Goal: Task Accomplishment & Management: Use online tool/utility

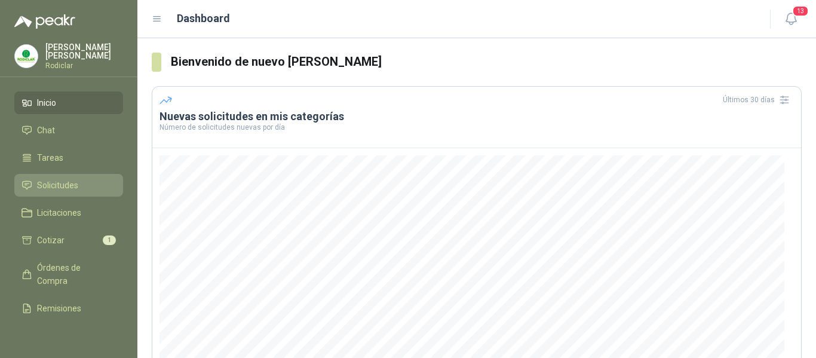
click at [64, 188] on span "Solicitudes" at bounding box center [57, 185] width 41 height 13
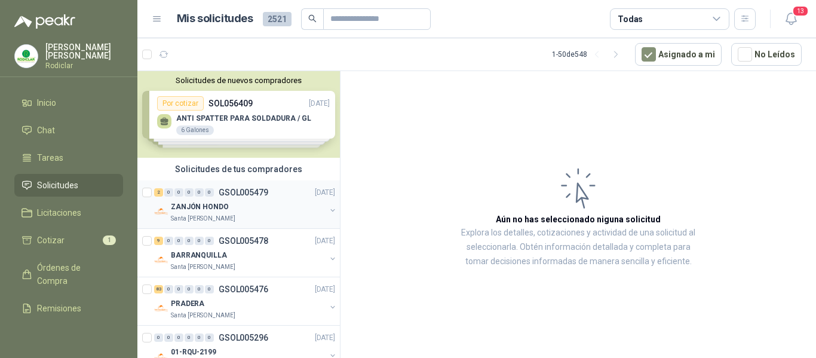
click at [267, 202] on div "ZANJÓN HONDO" at bounding box center [248, 206] width 155 height 14
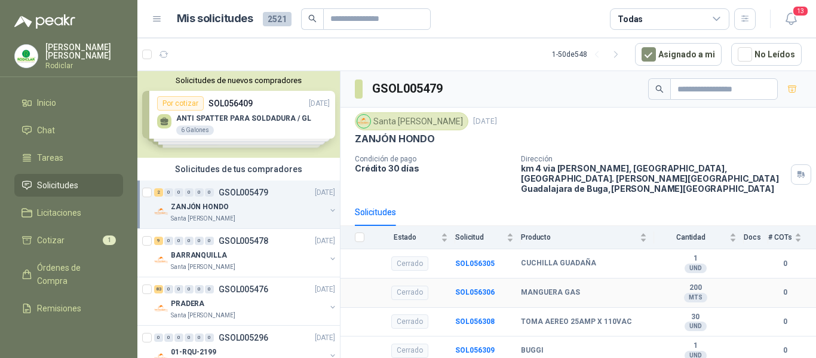
scroll to position [60, 0]
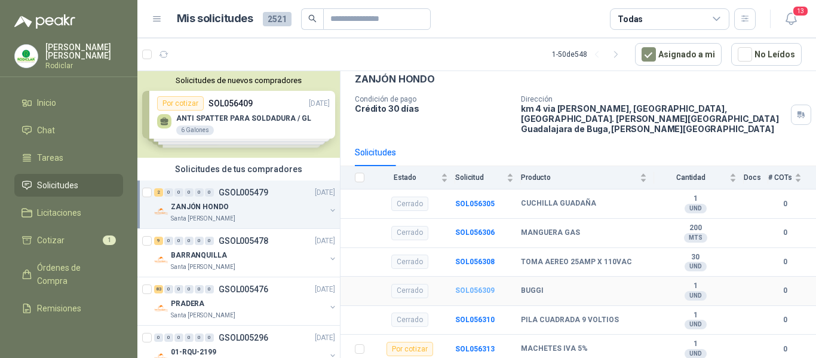
click at [476, 286] on b "SOL056309" at bounding box center [474, 290] width 39 height 8
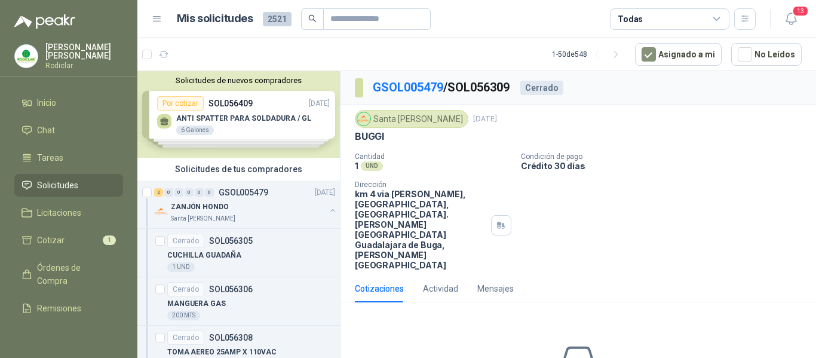
click at [56, 183] on span "Solicitudes" at bounding box center [57, 185] width 41 height 13
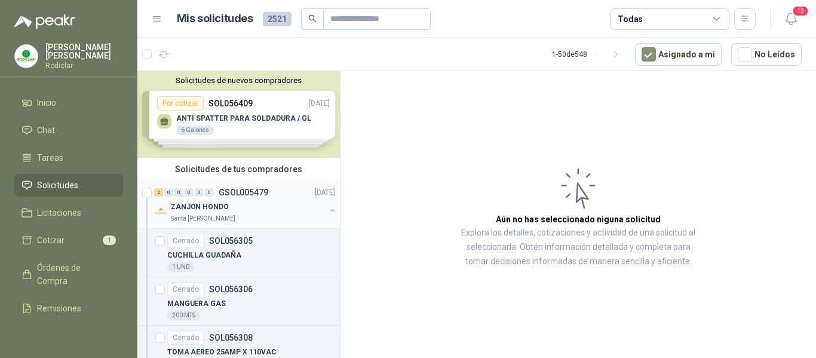
click at [249, 202] on div "ZANJÓN HONDO" at bounding box center [248, 206] width 155 height 14
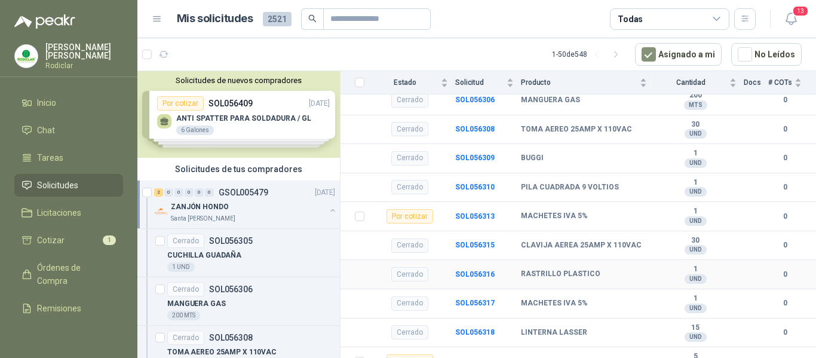
scroll to position [196, 0]
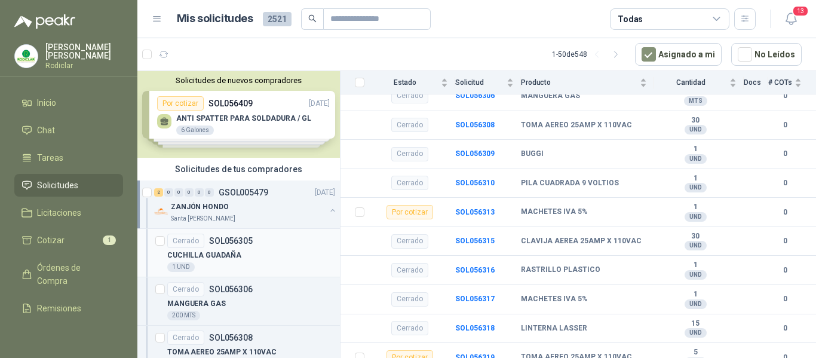
click at [259, 247] on div "Cerrado SOL056305" at bounding box center [251, 240] width 168 height 14
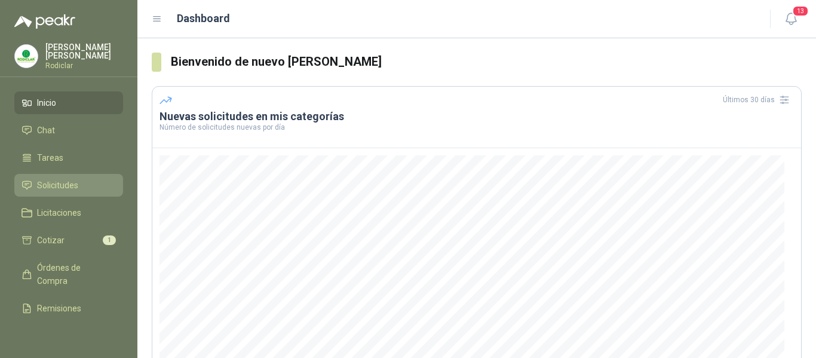
click at [56, 180] on span "Solicitudes" at bounding box center [57, 185] width 41 height 13
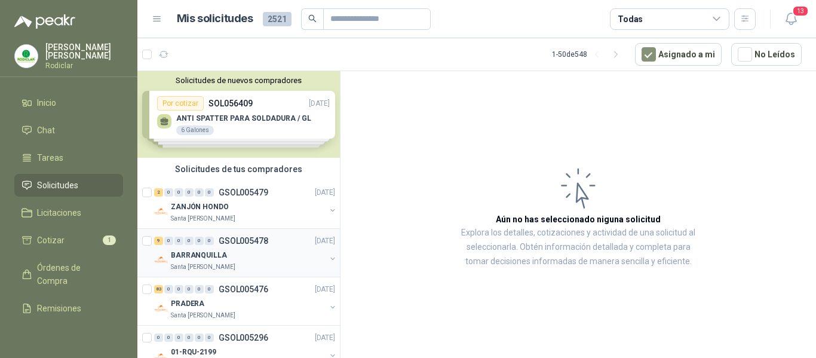
click at [282, 263] on div "Santa [PERSON_NAME]" at bounding box center [248, 267] width 155 height 10
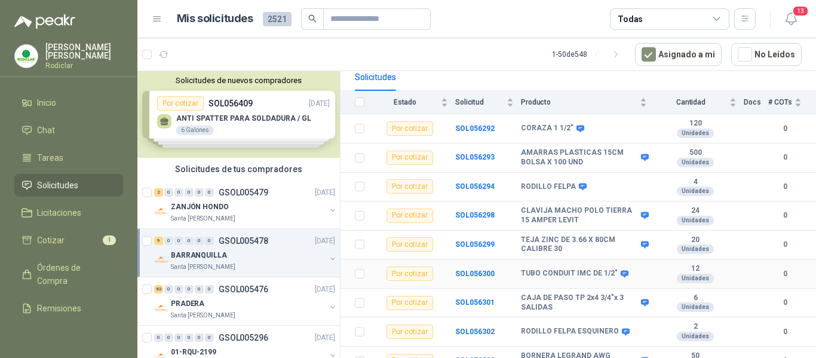
scroll to position [139, 0]
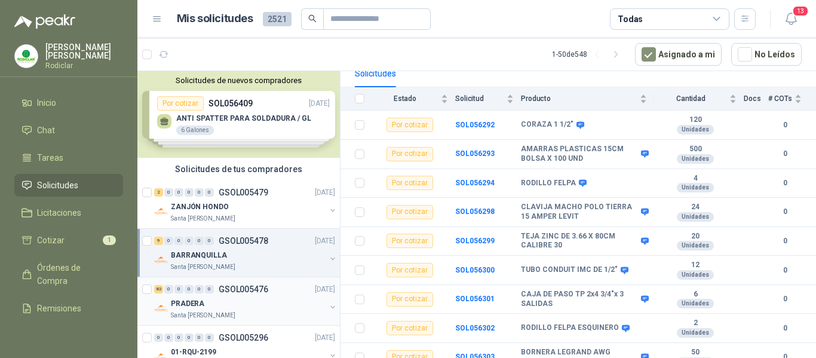
click at [272, 304] on div "PRADERA" at bounding box center [248, 303] width 155 height 14
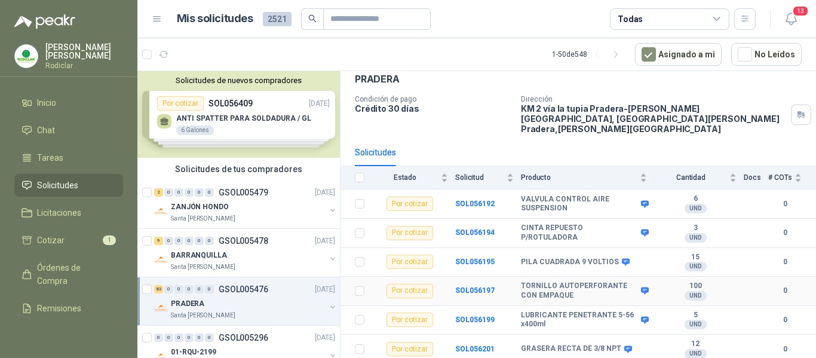
scroll to position [119, 0]
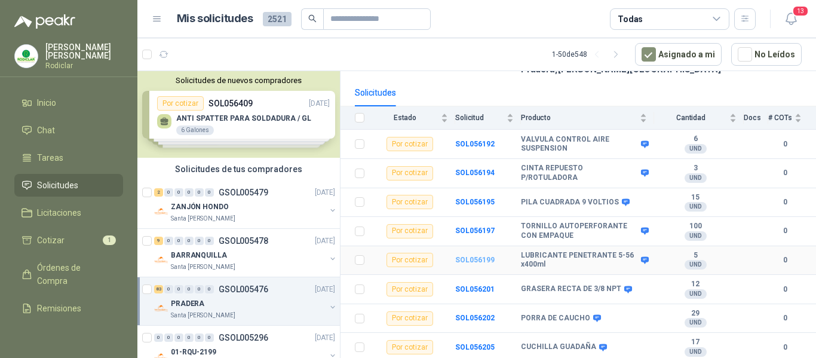
click at [473, 256] on b "SOL056199" at bounding box center [474, 260] width 39 height 8
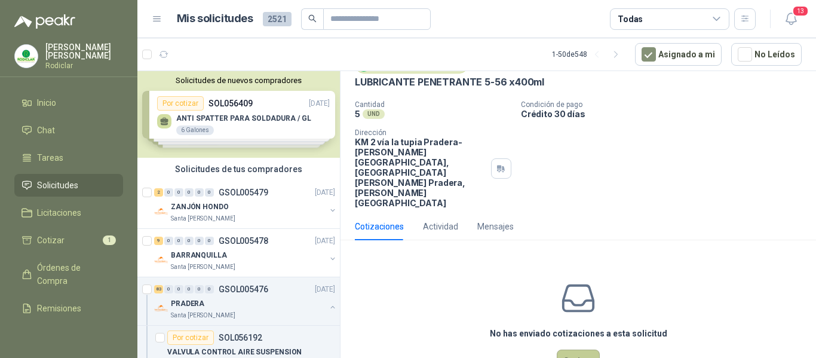
click at [577, 349] on button "Cotizar" at bounding box center [578, 360] width 43 height 23
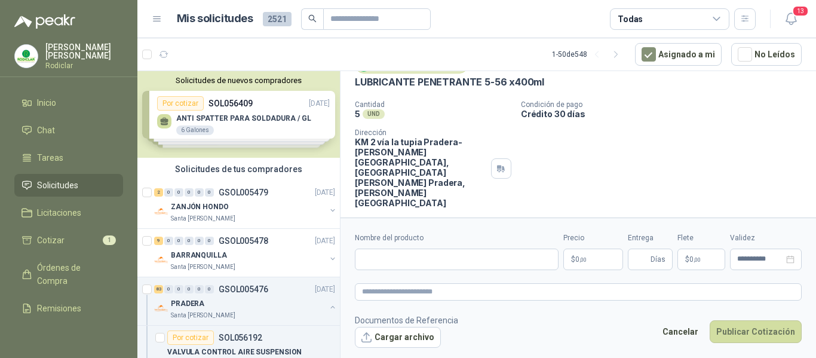
scroll to position [46, 0]
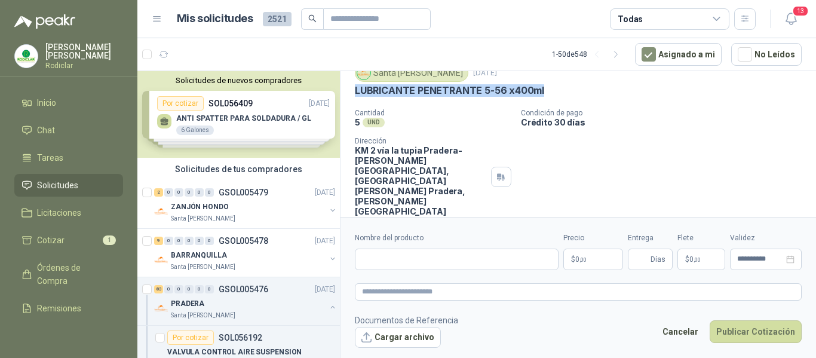
drag, startPoint x: 356, startPoint y: 90, endPoint x: 541, endPoint y: 91, distance: 185.1
click at [541, 91] on p "LUBRICANTE PENETRANTE 5-56 x400ml" at bounding box center [449, 90] width 189 height 13
copy p "LUBRICANTE PENETRANTE 5-56 x400ml"
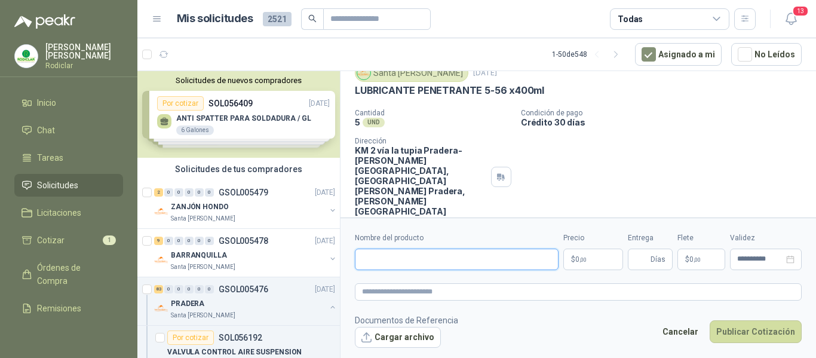
click at [416, 259] on input "Nombre del producto" at bounding box center [457, 258] width 204 height 21
paste input "**********"
type input "**********"
click at [409, 293] on textarea at bounding box center [578, 291] width 447 height 17
paste textarea "**********"
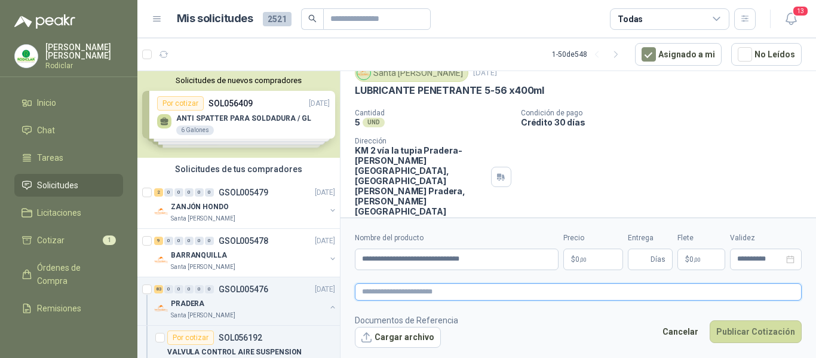
type textarea "**********"
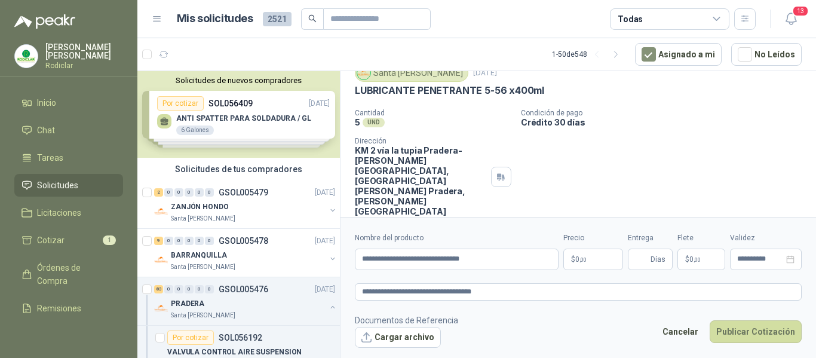
click at [592, 263] on p "$ 0 ,00" at bounding box center [593, 258] width 60 height 21
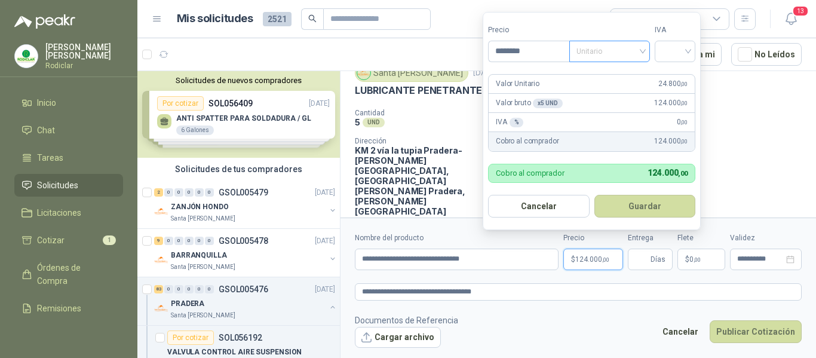
click at [643, 46] on span "Unitario" at bounding box center [609, 51] width 66 height 18
type input "********"
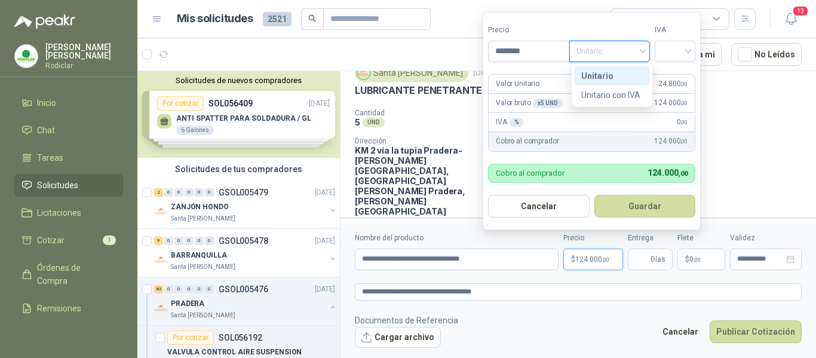
click at [614, 77] on div "Unitario" at bounding box center [612, 75] width 62 height 13
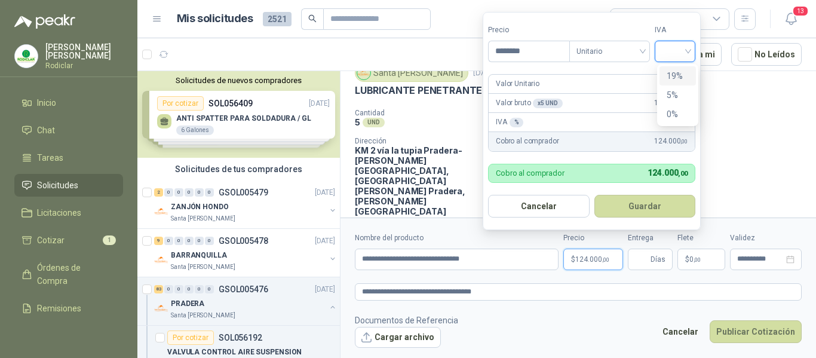
click at [681, 56] on input "search" at bounding box center [675, 50] width 26 height 18
click at [669, 75] on div "19%" at bounding box center [677, 75] width 22 height 13
click at [640, 262] on input "Entrega" at bounding box center [641, 259] width 13 height 20
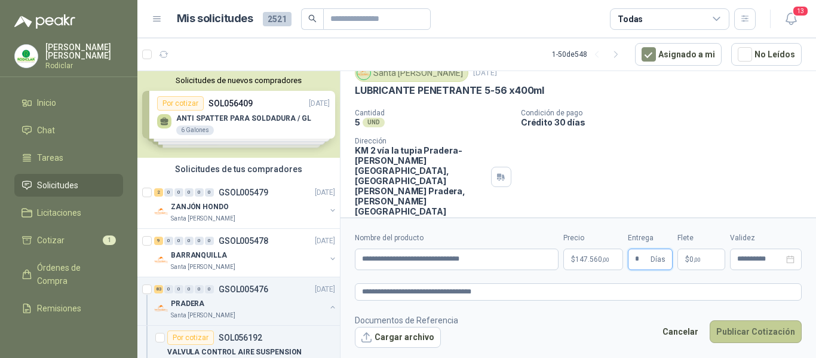
type input "*"
click at [770, 335] on button "Publicar Cotización" at bounding box center [755, 331] width 92 height 23
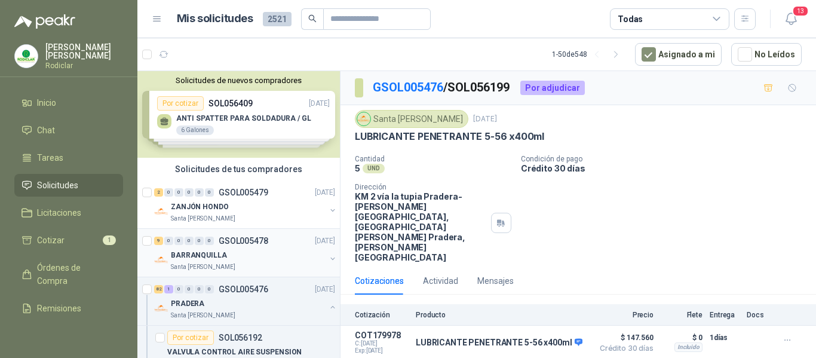
scroll to position [60, 0]
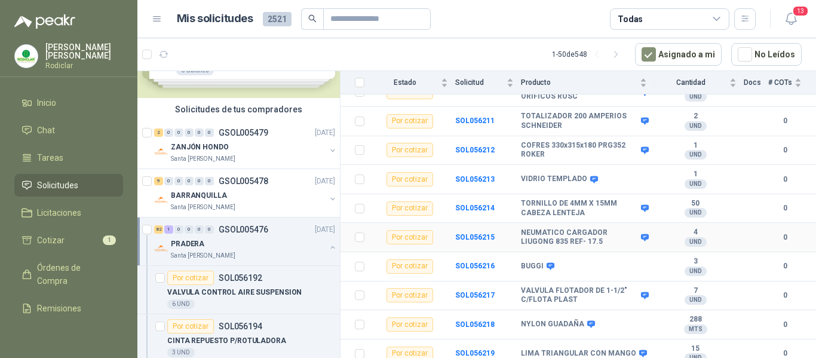
scroll to position [537, 0]
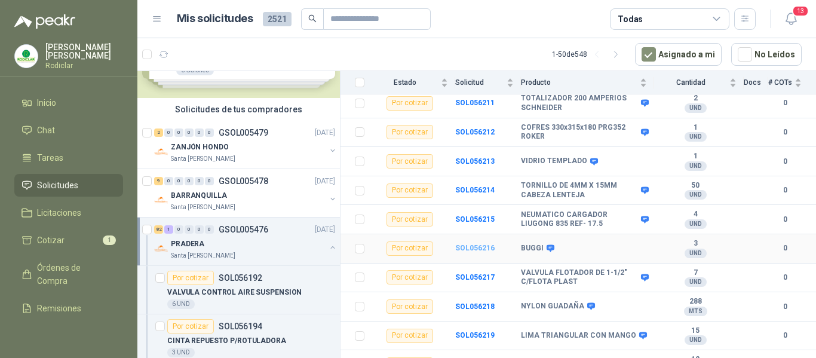
click at [469, 244] on b "SOL056216" at bounding box center [474, 248] width 39 height 8
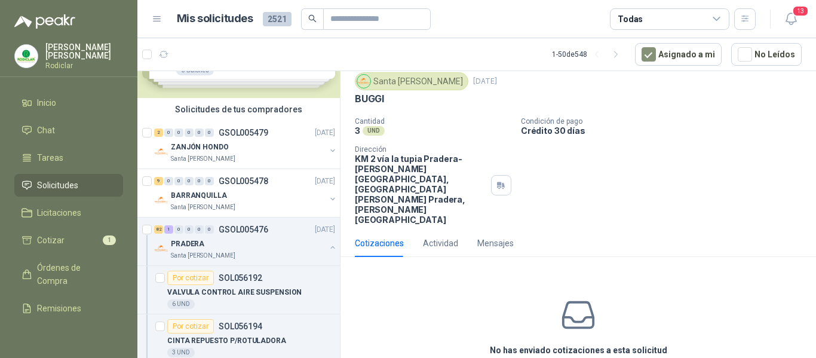
scroll to position [54, 0]
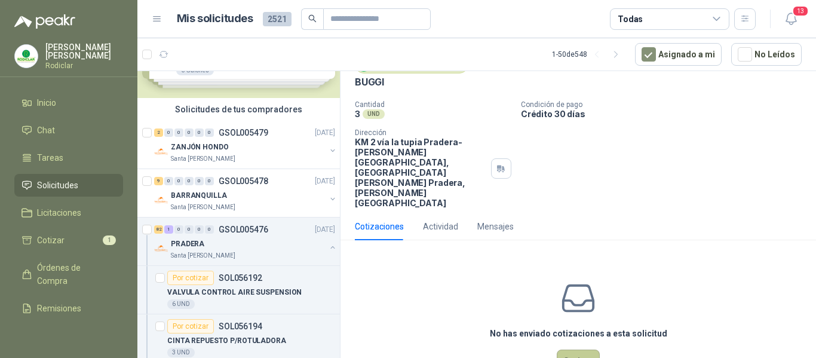
click at [580, 349] on button "Cotizar" at bounding box center [578, 360] width 43 height 23
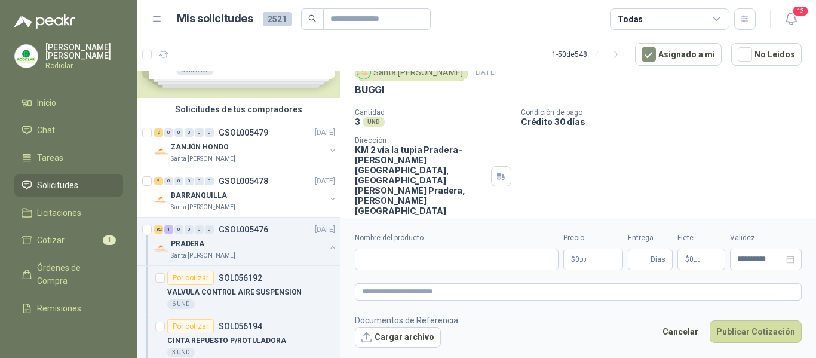
scroll to position [46, 0]
click at [389, 258] on input "Nombre del producto" at bounding box center [457, 258] width 204 height 21
type input "*****"
click at [411, 293] on textarea at bounding box center [578, 291] width 447 height 17
type textarea "*"
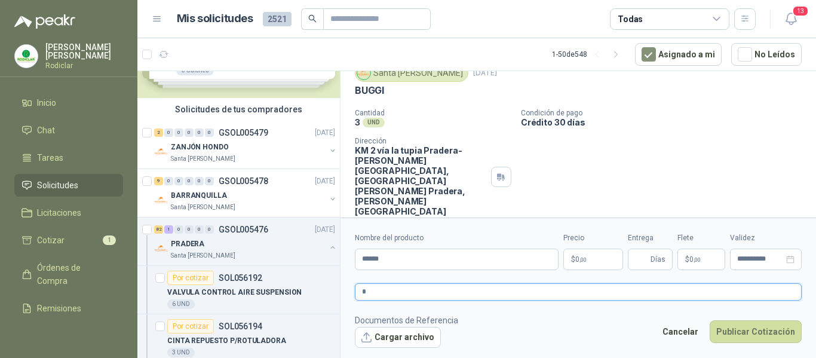
type textarea "**"
type textarea "***"
type textarea "****"
type textarea "*****"
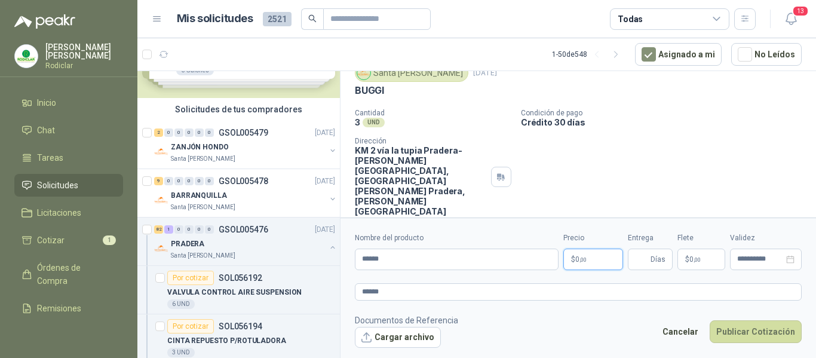
click at [605, 261] on p "$ 0 ,00" at bounding box center [593, 258] width 60 height 21
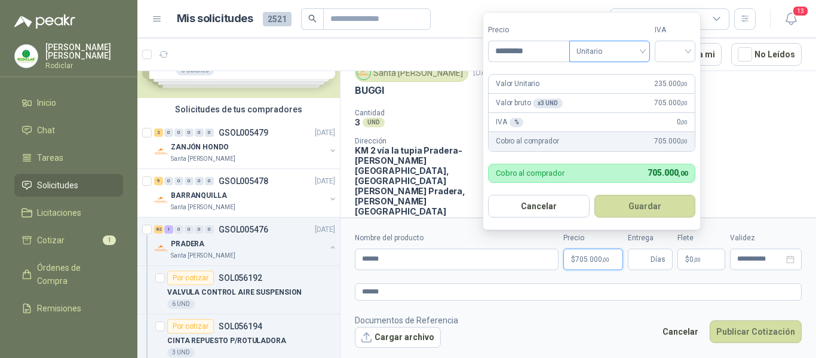
click at [628, 52] on span "Unitario" at bounding box center [609, 51] width 66 height 18
type input "*********"
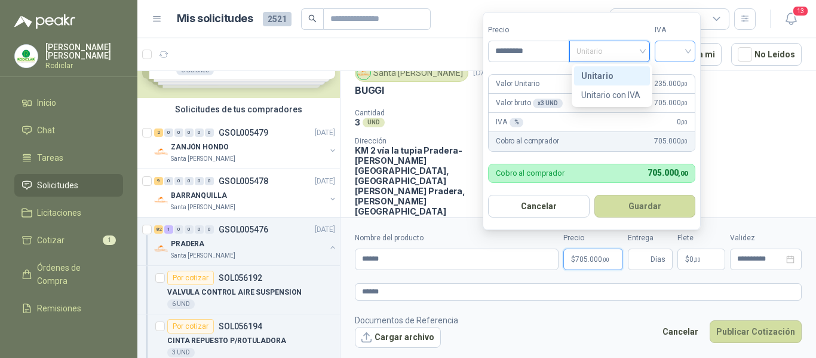
drag, startPoint x: 607, startPoint y: 75, endPoint x: 678, endPoint y: 56, distance: 74.2
click at [610, 76] on div "Unitario" at bounding box center [612, 75] width 62 height 13
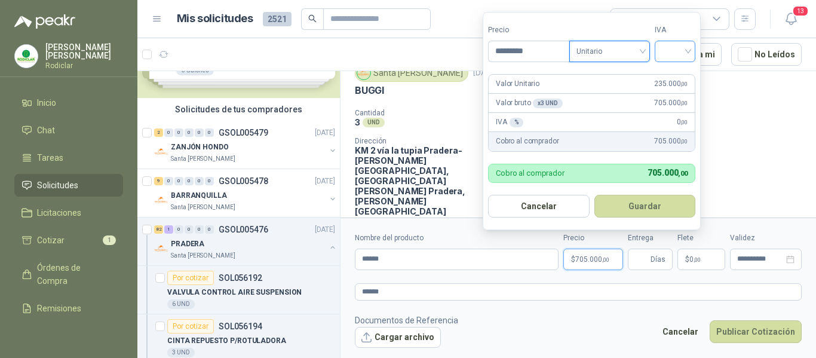
click at [679, 53] on input "search" at bounding box center [675, 50] width 26 height 18
click at [676, 76] on div "19%" at bounding box center [677, 75] width 22 height 13
click at [638, 257] on input "Entrega" at bounding box center [641, 259] width 13 height 20
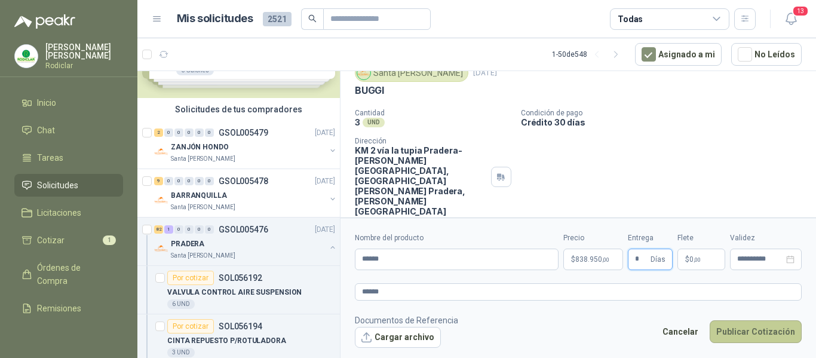
type input "*"
click at [739, 333] on button "Publicar Cotización" at bounding box center [755, 331] width 92 height 23
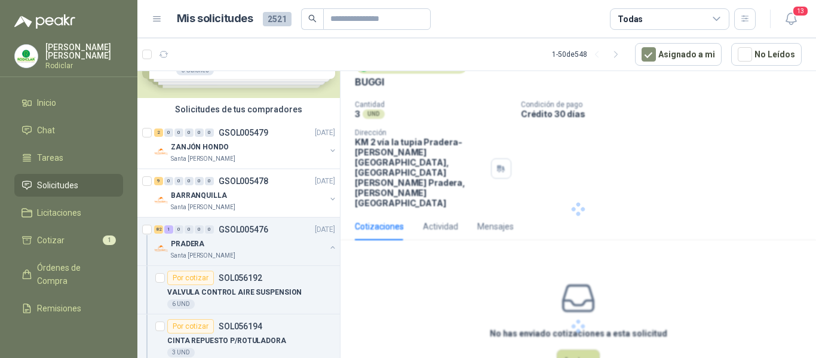
scroll to position [0, 0]
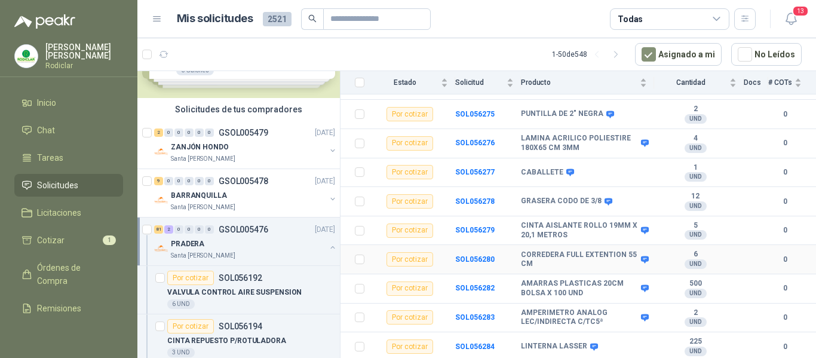
scroll to position [2286, 0]
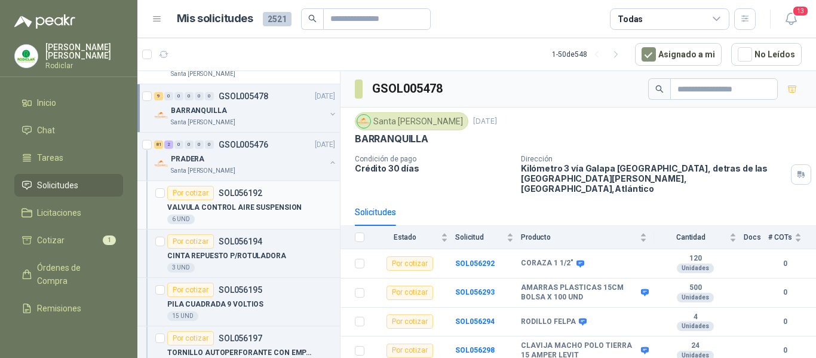
scroll to position [179, 0]
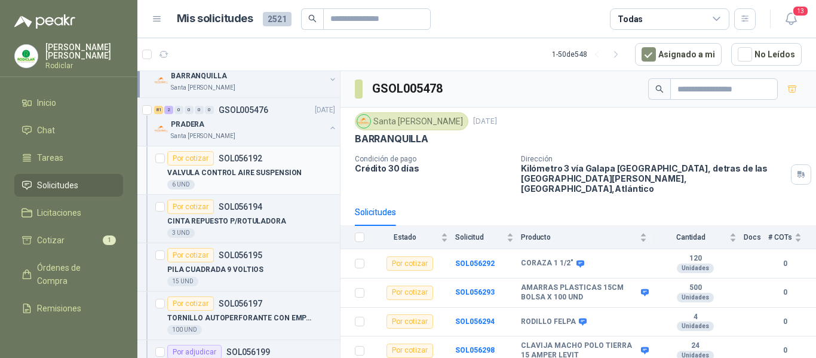
click at [285, 175] on p "VALVULA CONTROL AIRE SUSPENSION" at bounding box center [234, 172] width 134 height 11
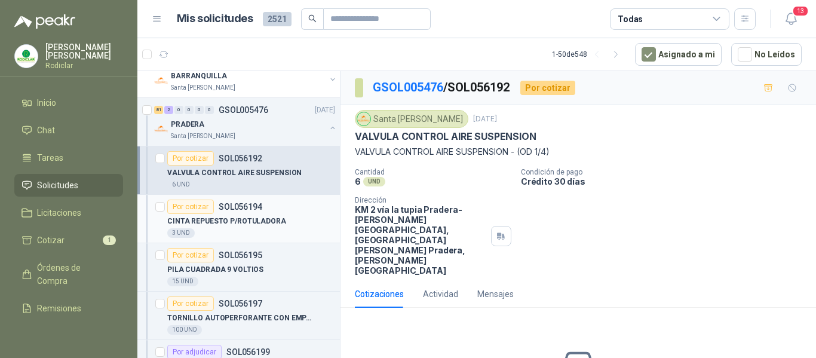
click at [294, 219] on div "CINTA REPUESTO P/ROTULADORA" at bounding box center [251, 221] width 168 height 14
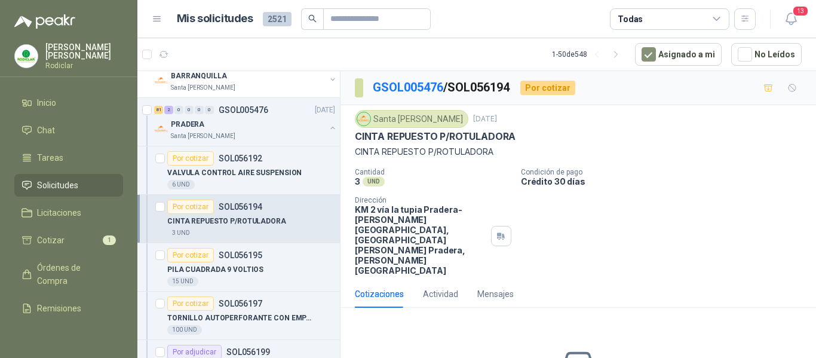
click at [62, 188] on span "Solicitudes" at bounding box center [57, 185] width 41 height 13
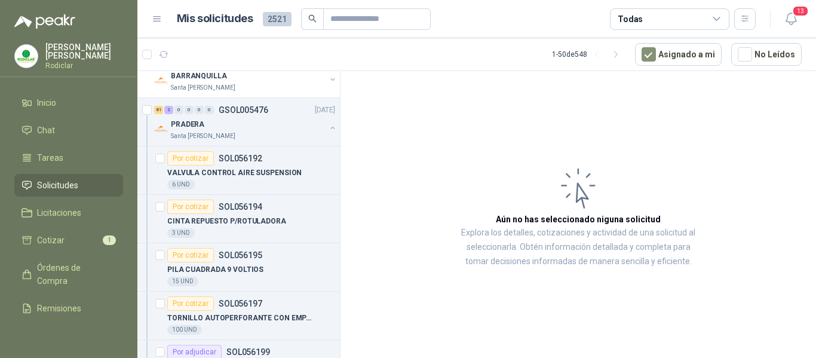
click at [62, 188] on span "Solicitudes" at bounding box center [57, 185] width 41 height 13
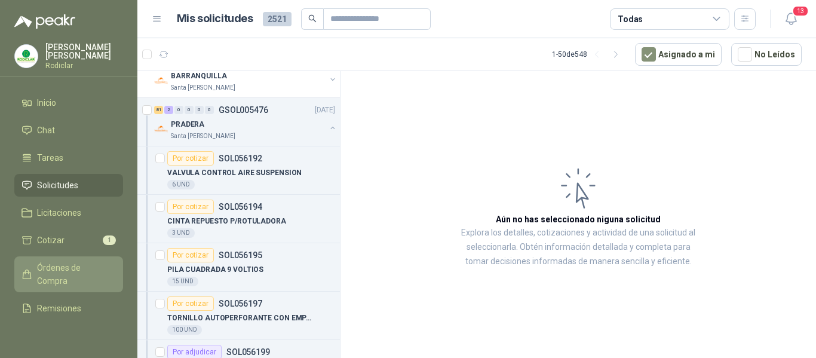
click at [65, 272] on span "Órdenes de Compra" at bounding box center [74, 274] width 75 height 26
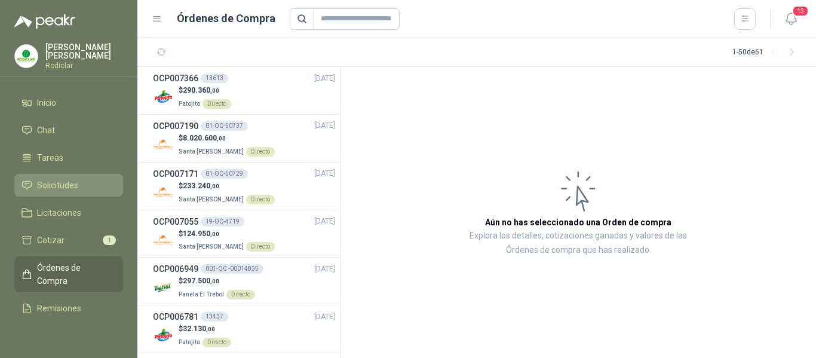
click at [66, 183] on span "Solicitudes" at bounding box center [57, 185] width 41 height 13
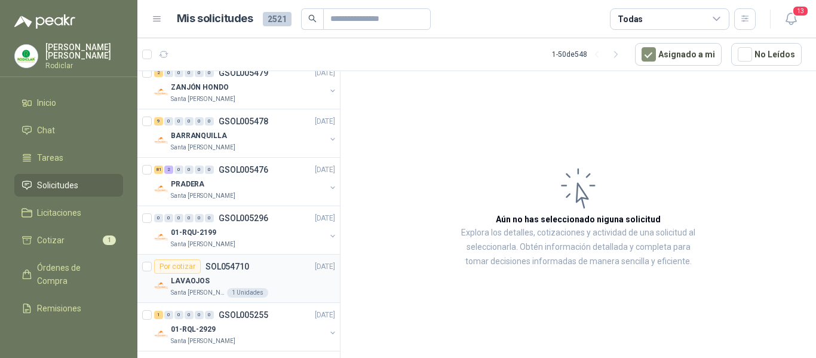
scroll to position [179, 0]
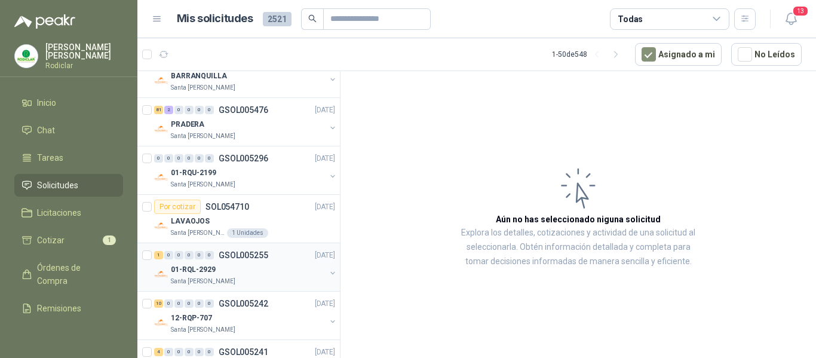
click at [279, 272] on div "01-RQL-2929" at bounding box center [248, 269] width 155 height 14
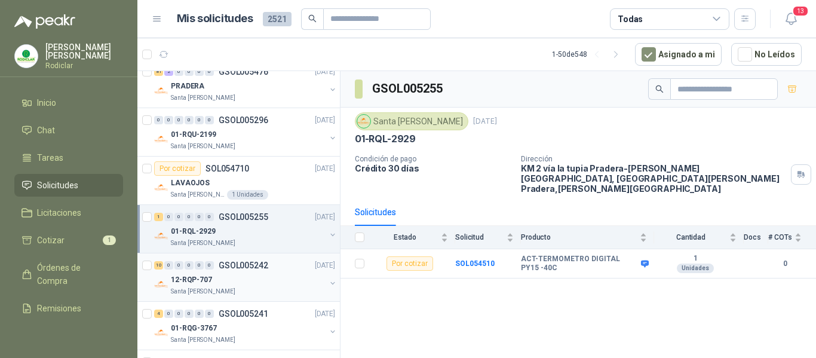
scroll to position [239, 0]
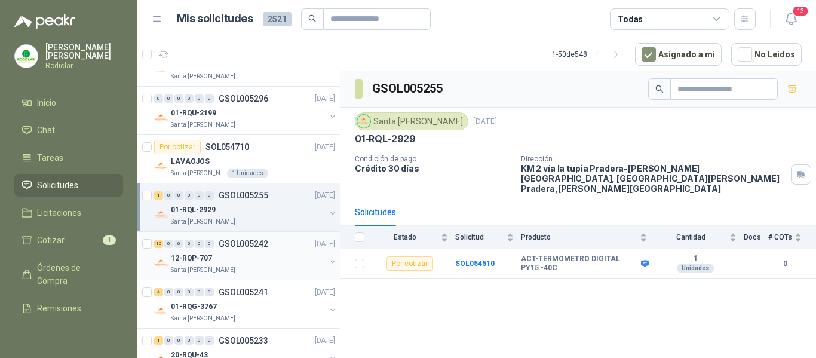
click at [271, 251] on div "12-RQP-707" at bounding box center [248, 258] width 155 height 14
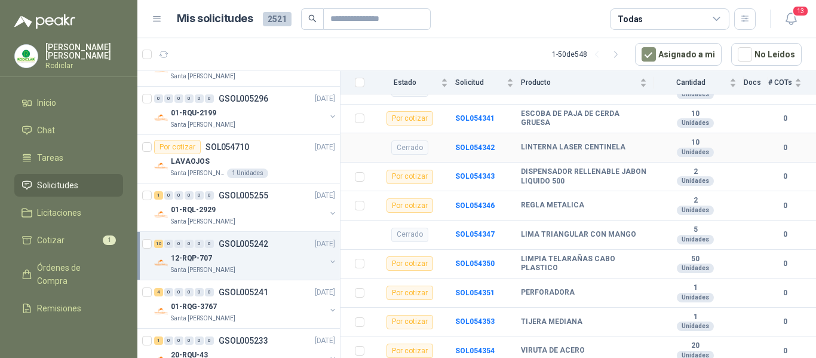
scroll to position [275, 0]
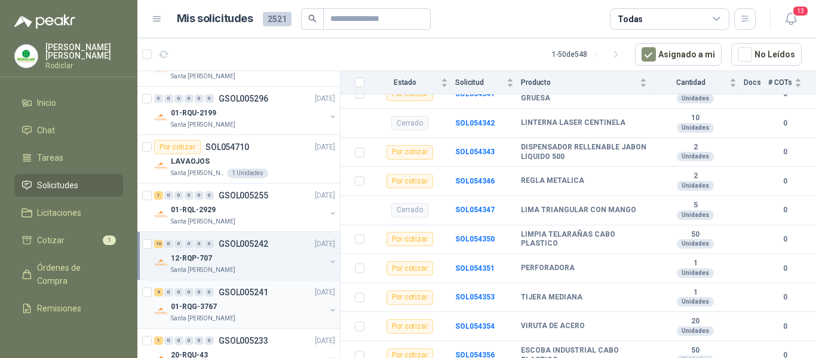
click at [247, 306] on div "01-RQG-3767" at bounding box center [248, 306] width 155 height 14
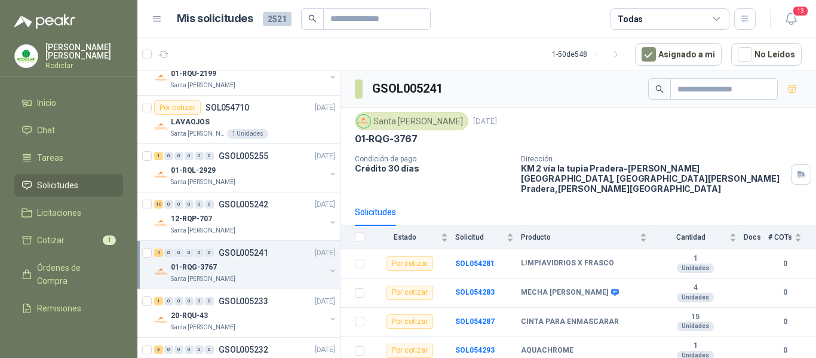
scroll to position [299, 0]
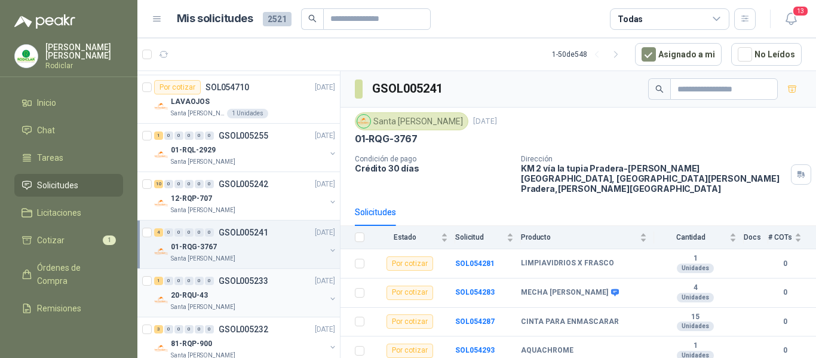
click at [269, 290] on div "20-RQU-43" at bounding box center [248, 295] width 155 height 14
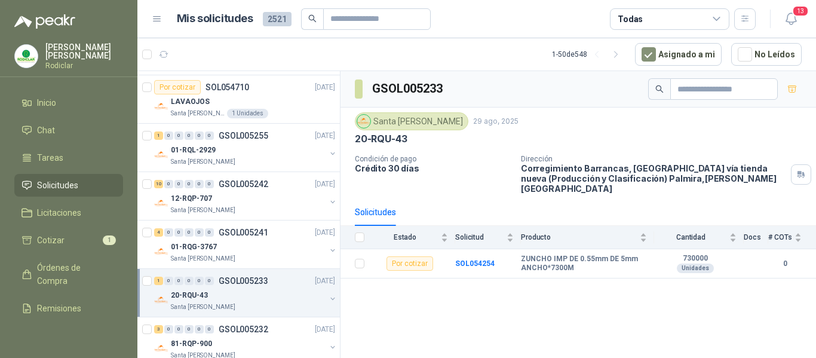
scroll to position [358, 0]
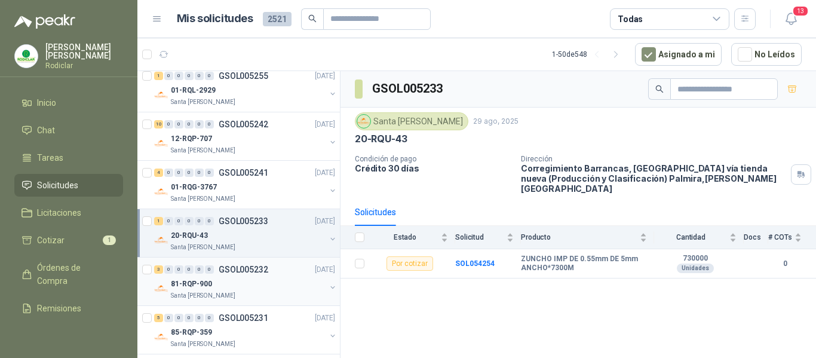
click at [270, 290] on div "81-RQP-900" at bounding box center [248, 283] width 155 height 14
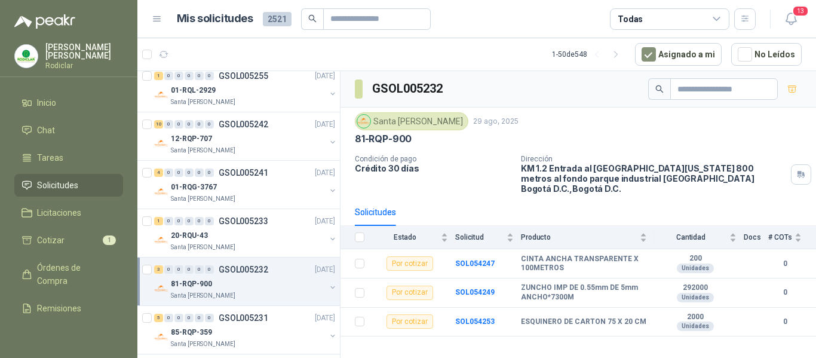
scroll to position [418, 0]
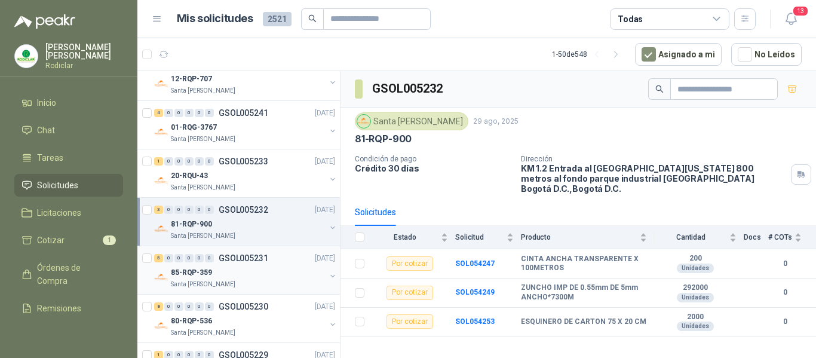
click at [277, 285] on div "Santa [PERSON_NAME]" at bounding box center [248, 284] width 155 height 10
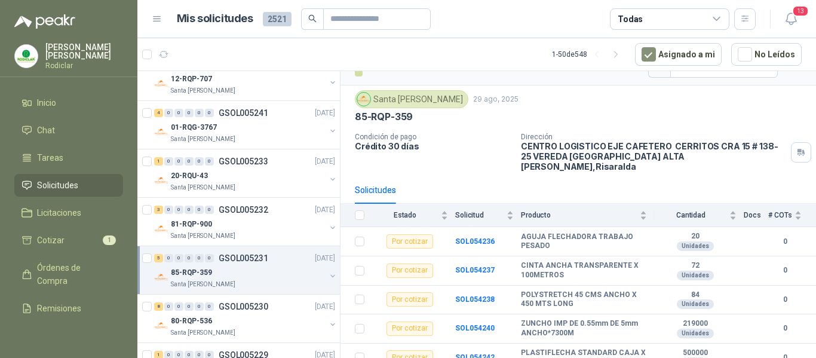
scroll to position [478, 0]
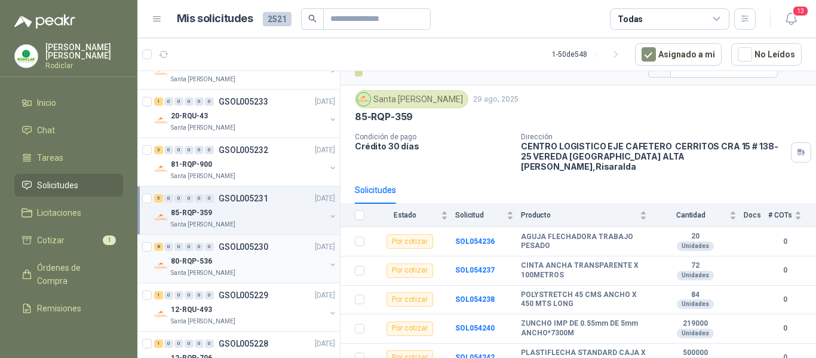
click at [259, 268] on div "80-RQP-536 Santa Anita Napoles" at bounding box center [248, 266] width 155 height 24
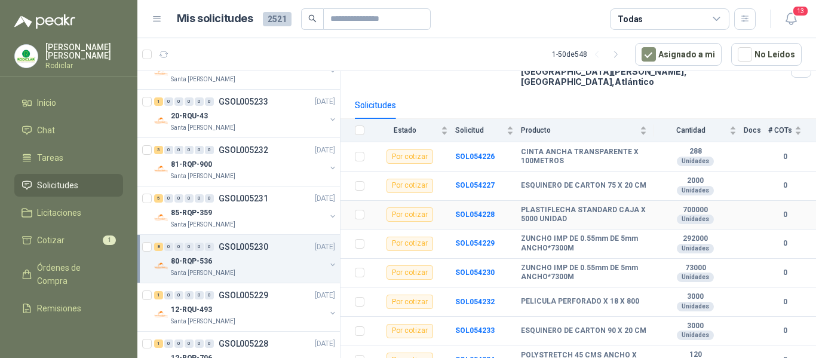
scroll to position [109, 0]
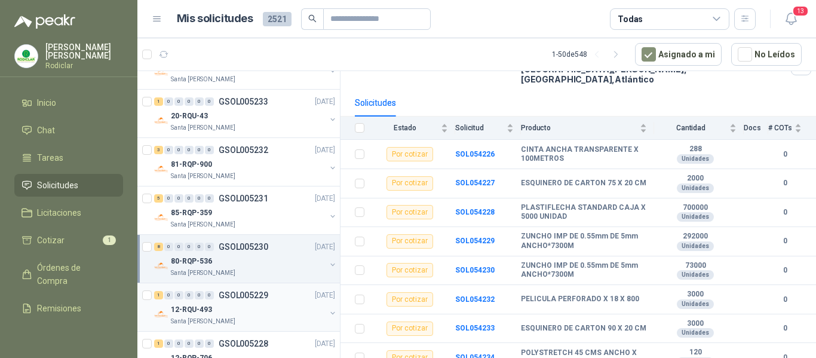
click at [254, 309] on div "12-RQU-493" at bounding box center [248, 309] width 155 height 14
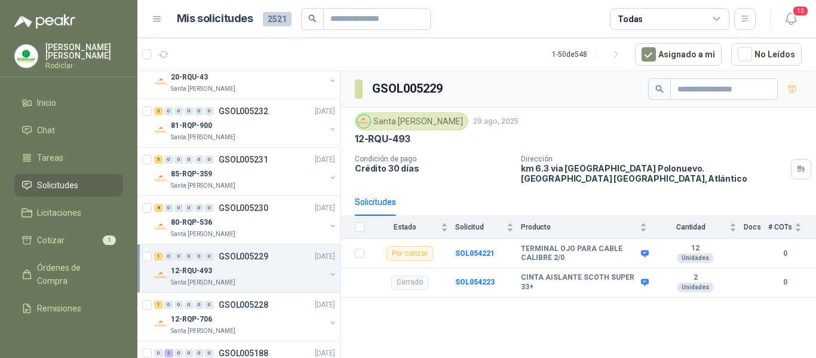
scroll to position [537, 0]
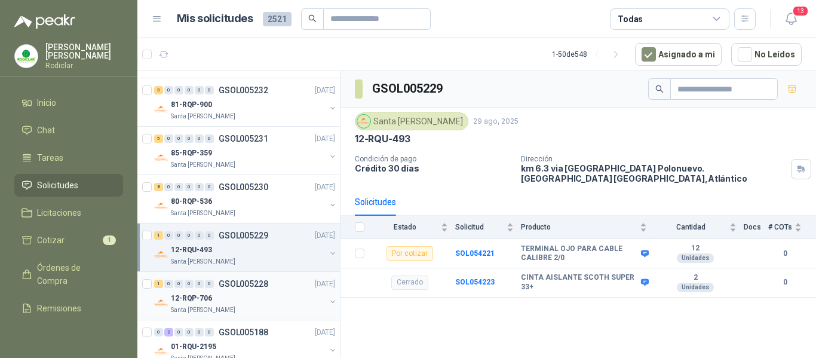
click at [254, 306] on div "Santa [PERSON_NAME]" at bounding box center [248, 310] width 155 height 10
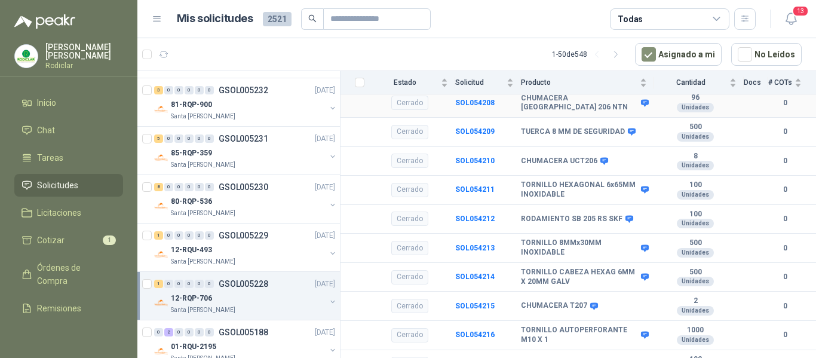
scroll to position [7, 0]
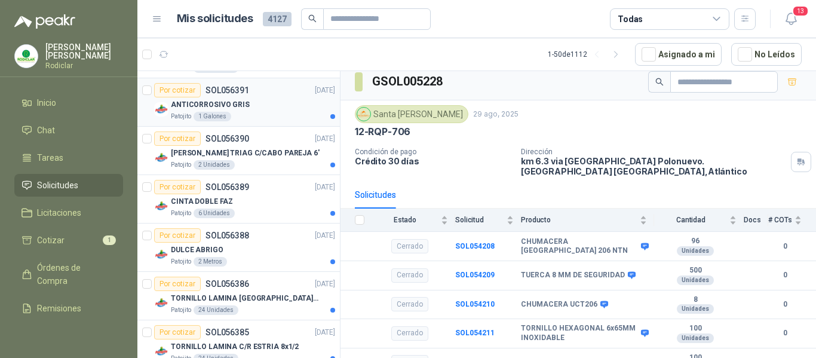
click at [275, 113] on div "Patojito 1 Galones" at bounding box center [253, 117] width 164 height 10
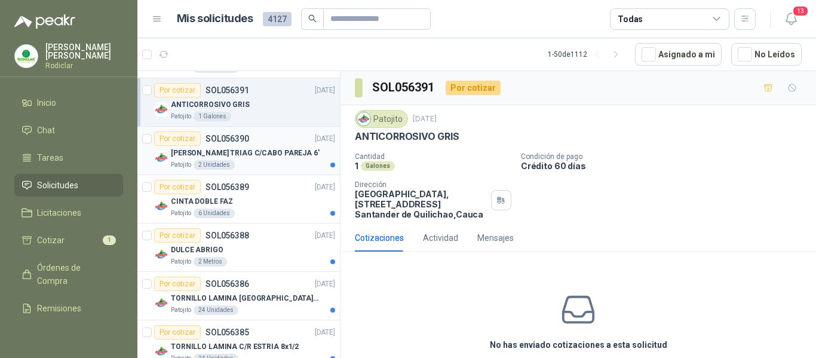
click at [275, 162] on div "Patojito 2 Unidades" at bounding box center [253, 165] width 164 height 10
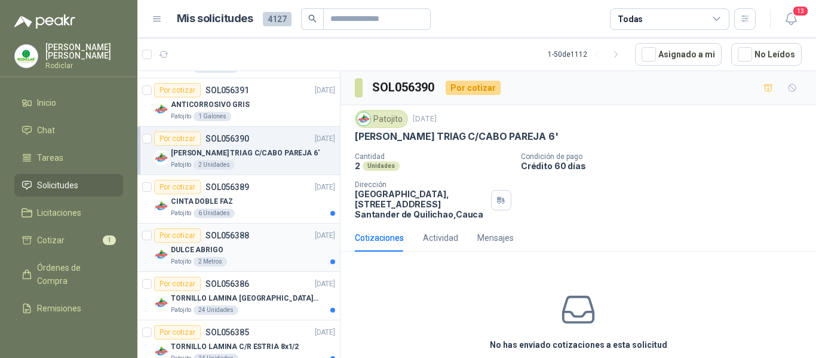
click at [255, 224] on article "Por cotizar SOL056388 17/09/25 DULCE ABRIGO Patojito 2 Metros" at bounding box center [238, 247] width 202 height 48
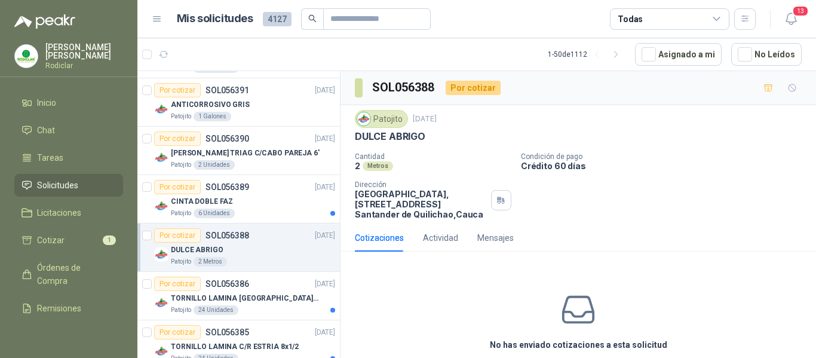
click at [276, 249] on div "DULCE ABRIGO" at bounding box center [253, 249] width 164 height 14
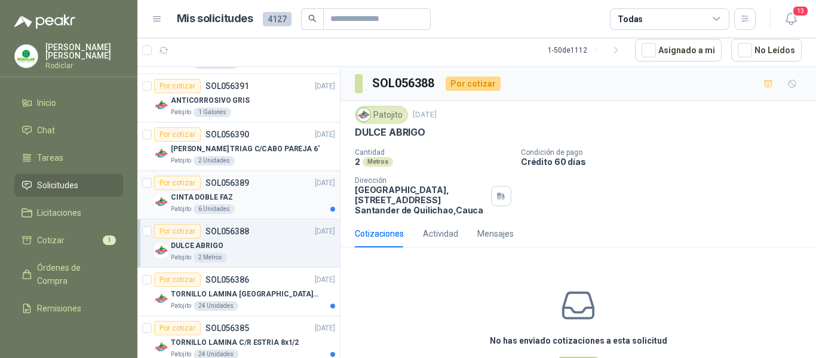
click at [271, 196] on div "CINTA DOBLE FAZ" at bounding box center [253, 197] width 164 height 14
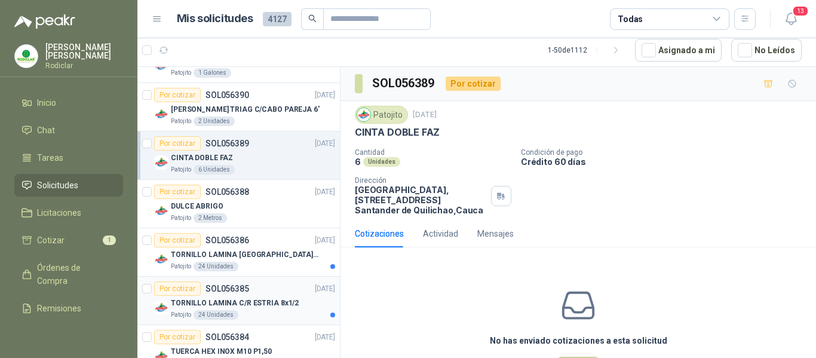
scroll to position [597, 0]
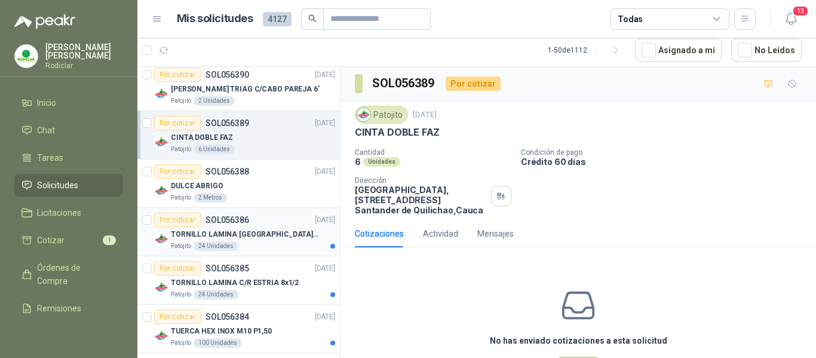
click at [271, 241] on div "Patojito 24 Unidades" at bounding box center [253, 246] width 164 height 10
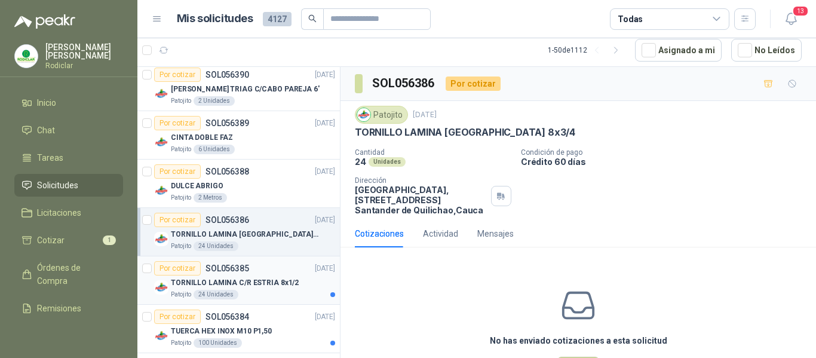
click at [269, 266] on div "Por cotizar SOL056385 17/09/25" at bounding box center [244, 268] width 181 height 14
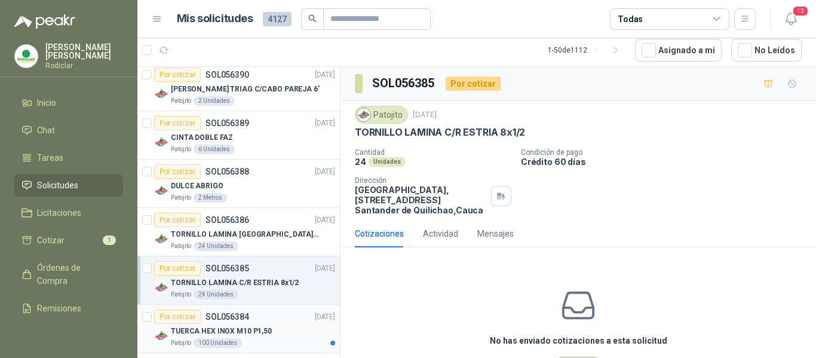
click at [273, 322] on div "Por cotizar SOL056384 17/09/25" at bounding box center [244, 316] width 181 height 14
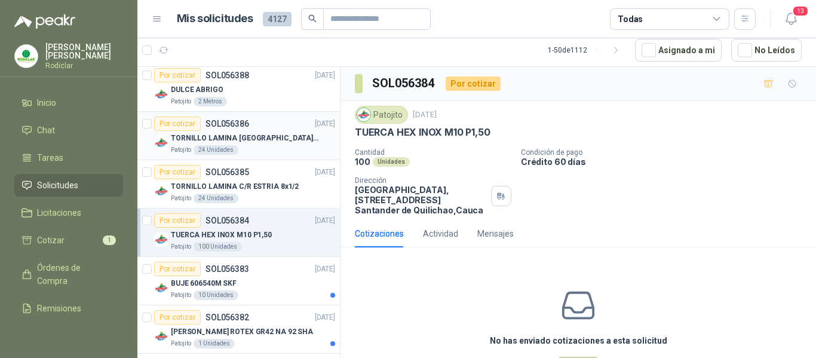
scroll to position [717, 0]
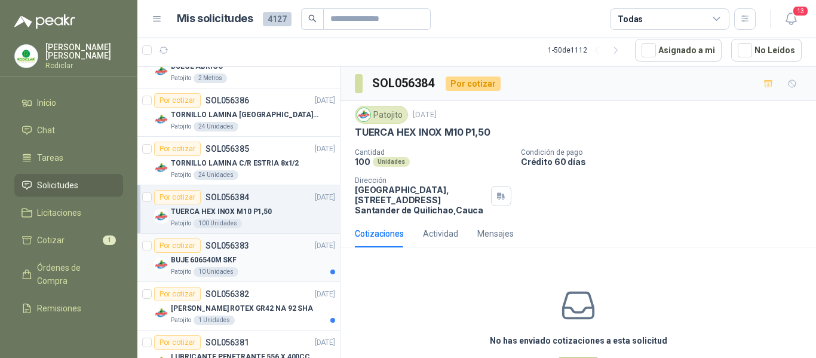
click at [293, 260] on div "BUJE 606540M SKF" at bounding box center [253, 260] width 164 height 14
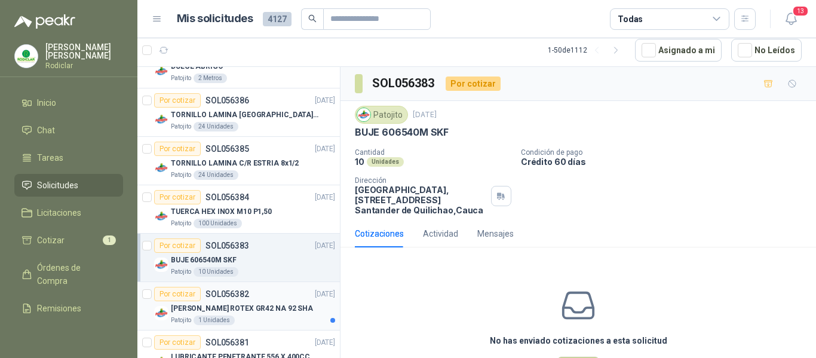
scroll to position [776, 0]
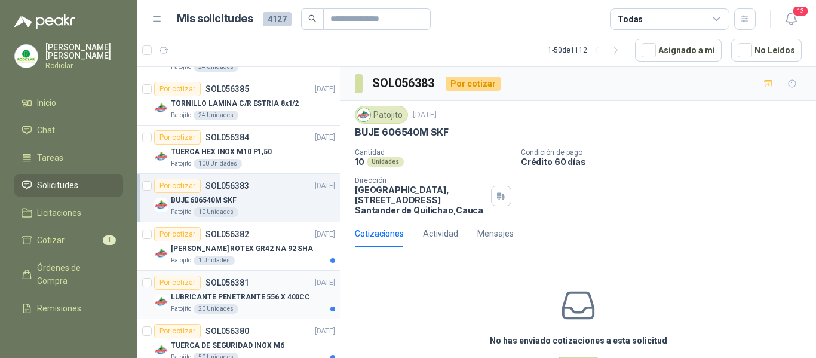
click at [261, 308] on div "Patojito 20 Unidades" at bounding box center [253, 309] width 164 height 10
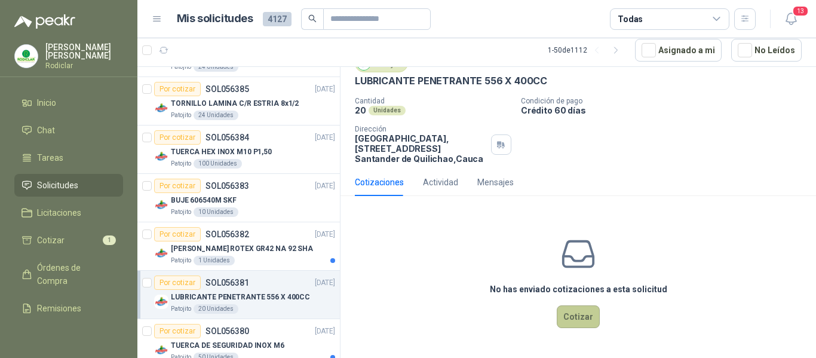
click at [571, 319] on button "Cotizar" at bounding box center [578, 316] width 43 height 23
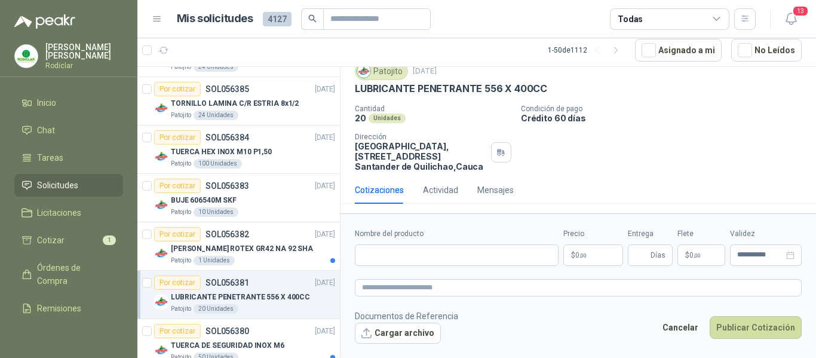
scroll to position [44, 0]
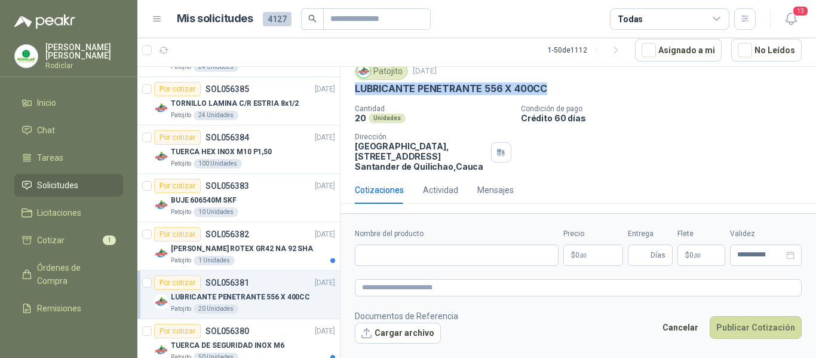
drag, startPoint x: 355, startPoint y: 88, endPoint x: 557, endPoint y: 87, distance: 201.8
click at [557, 87] on div "LUBRICANTE PENETRANTE 556 X 400CC" at bounding box center [578, 88] width 447 height 13
copy p "LUBRICANTE PENETRANTE 556 X 400CC"
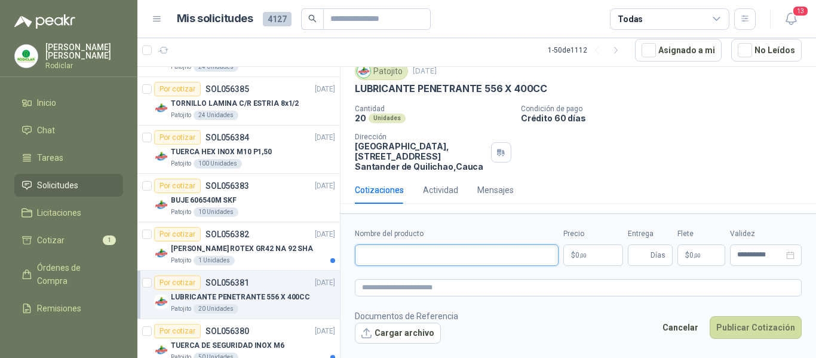
click at [416, 251] on input "Nombre del producto" at bounding box center [457, 254] width 204 height 21
paste input "**********"
type input "**********"
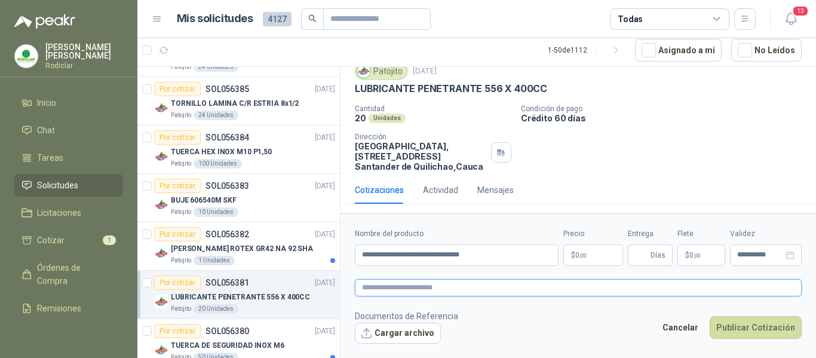
click at [409, 290] on textarea at bounding box center [578, 287] width 447 height 17
paste textarea "**********"
type textarea "**********"
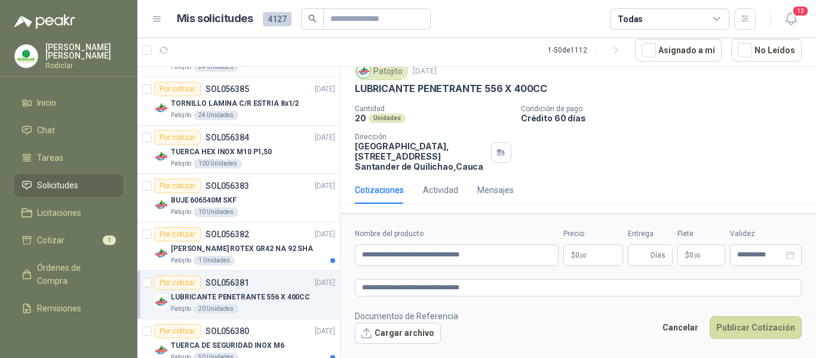
click at [593, 259] on p "$ 0 ,00" at bounding box center [593, 254] width 60 height 21
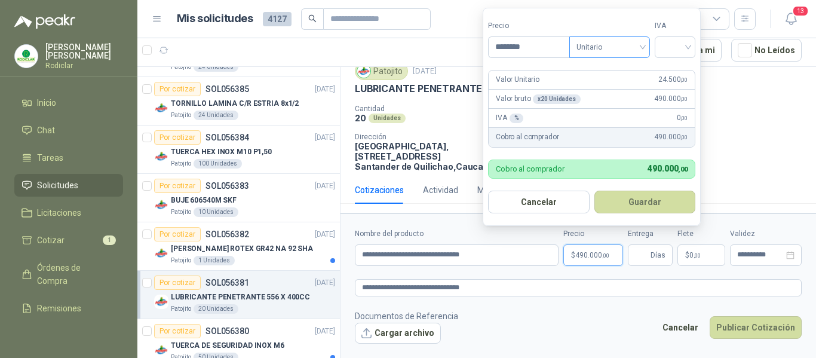
click at [625, 48] on span "Unitario" at bounding box center [609, 47] width 66 height 18
type input "********"
drag, startPoint x: 613, startPoint y: 69, endPoint x: 653, endPoint y: 60, distance: 41.6
click at [615, 69] on div "Unitario" at bounding box center [612, 71] width 62 height 13
click at [670, 48] on input "search" at bounding box center [675, 46] width 26 height 18
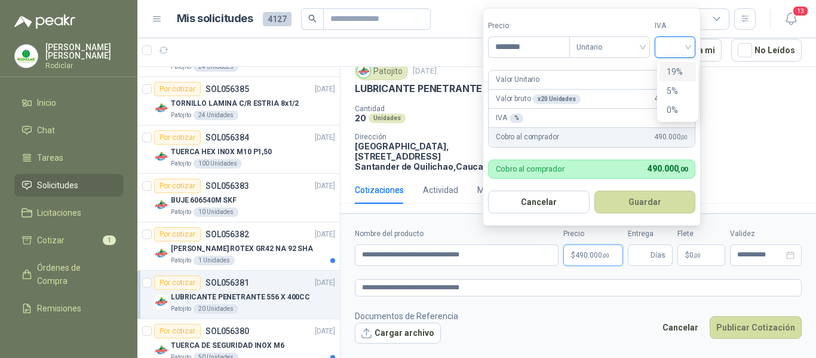
click at [674, 70] on div "19%" at bounding box center [677, 71] width 22 height 13
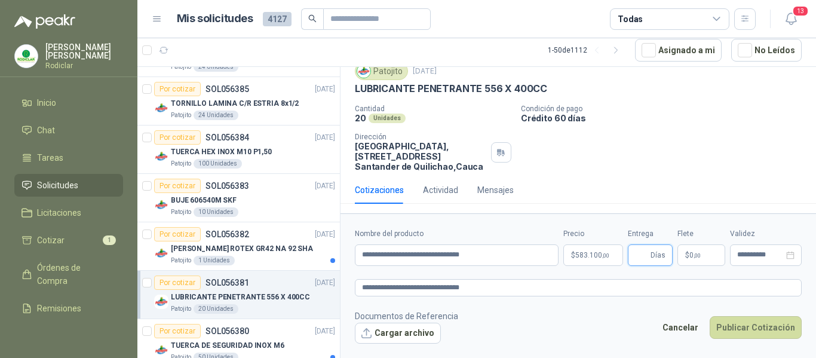
click at [637, 252] on input "Entrega" at bounding box center [641, 255] width 13 height 20
type input "*"
click at [748, 327] on button "Publicar Cotización" at bounding box center [755, 327] width 92 height 23
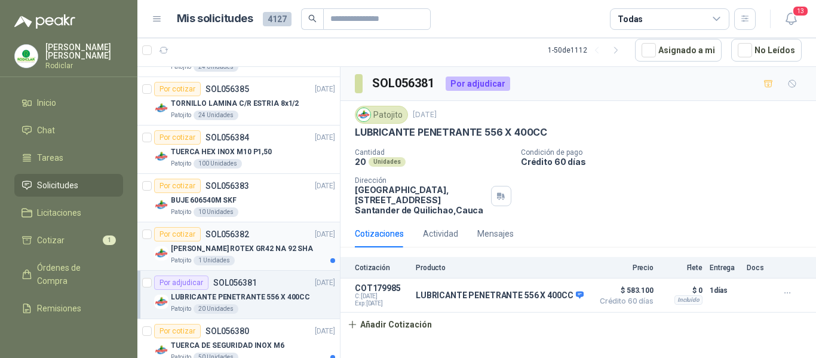
scroll to position [0, 0]
click at [256, 255] on div "ESTRELLA ARANA ROTEX GR42 NA 92 SHA" at bounding box center [253, 248] width 164 height 14
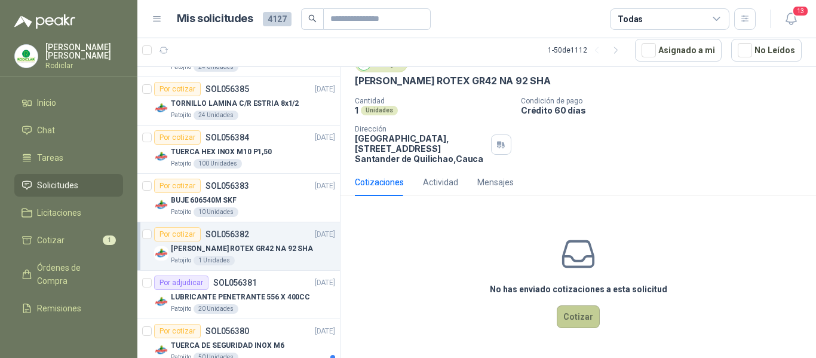
click at [586, 318] on button "Cotizar" at bounding box center [578, 316] width 43 height 23
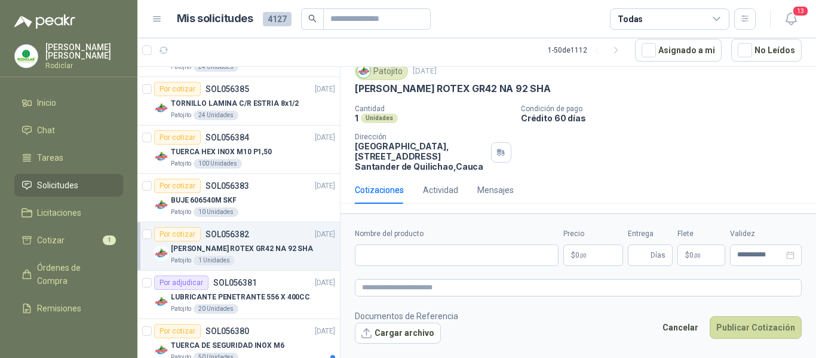
scroll to position [44, 0]
drag, startPoint x: 354, startPoint y: 90, endPoint x: 552, endPoint y: 88, distance: 198.3
click at [552, 88] on div "Patojito 17 sept, 2025 ESTRELLA ARANA ROTEX GR42 NA 92 SHA Cantidad 1 Unidades …" at bounding box center [577, 116] width 475 height 119
copy p "ESTRELLA ARANA ROTEX GR42 NA 92 SHA"
click at [434, 248] on input "Nombre del producto" at bounding box center [457, 254] width 204 height 21
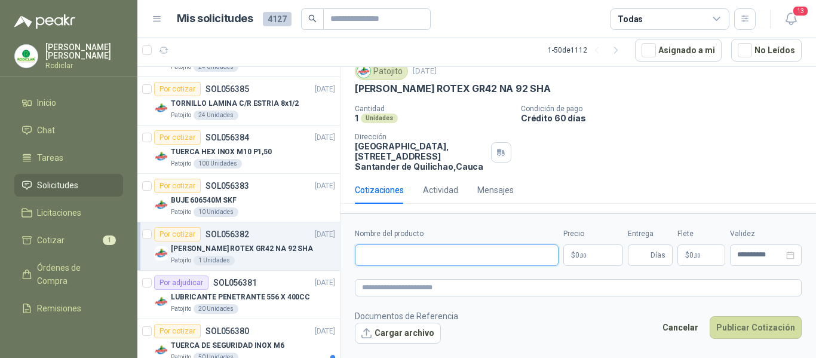
paste input "**********"
type input "**********"
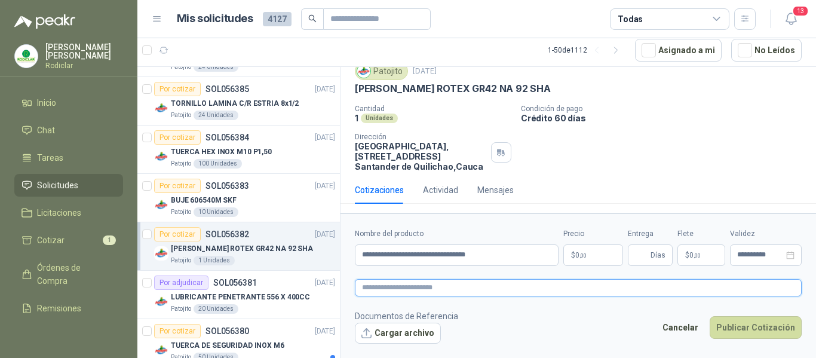
click at [407, 289] on textarea at bounding box center [578, 287] width 447 height 17
paste textarea "**********"
type textarea "**********"
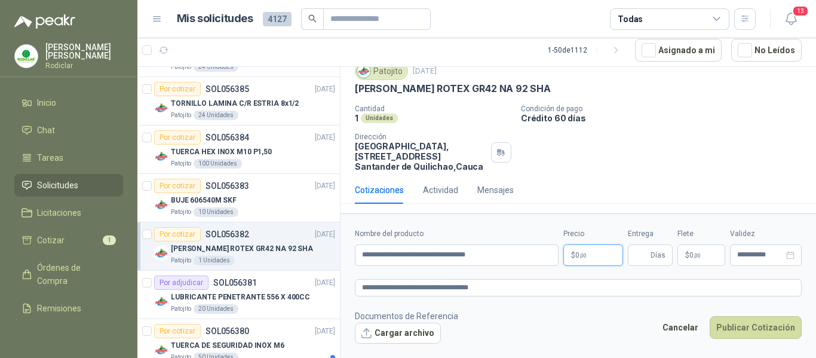
click at [586, 259] on p "$ 0 ,00" at bounding box center [593, 254] width 60 height 21
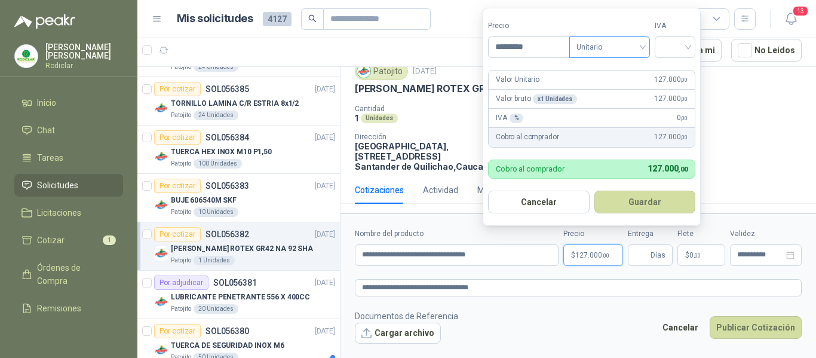
click at [637, 50] on span "Unitario" at bounding box center [609, 47] width 66 height 18
type input "*********"
click at [613, 72] on div "Unitario" at bounding box center [612, 71] width 62 height 13
click at [669, 45] on input "search" at bounding box center [675, 46] width 26 height 18
click at [672, 76] on div "19%" at bounding box center [677, 71] width 22 height 13
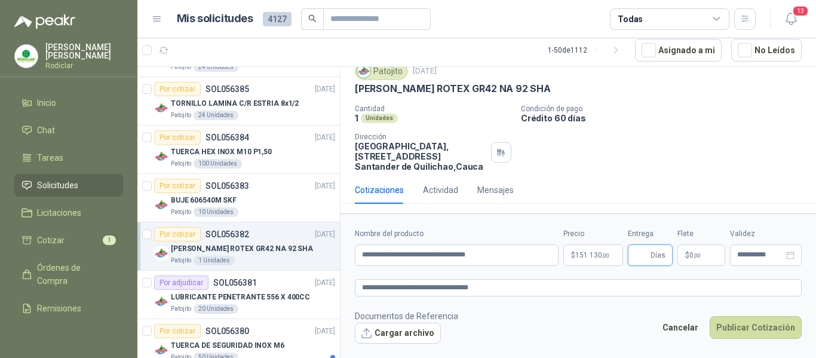
click at [644, 252] on input "Entrega" at bounding box center [641, 255] width 13 height 20
type input "*"
click at [736, 332] on button "Publicar Cotización" at bounding box center [755, 327] width 92 height 23
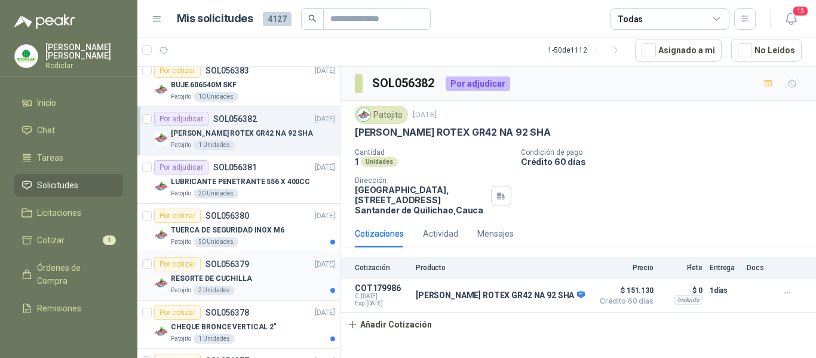
scroll to position [896, 0]
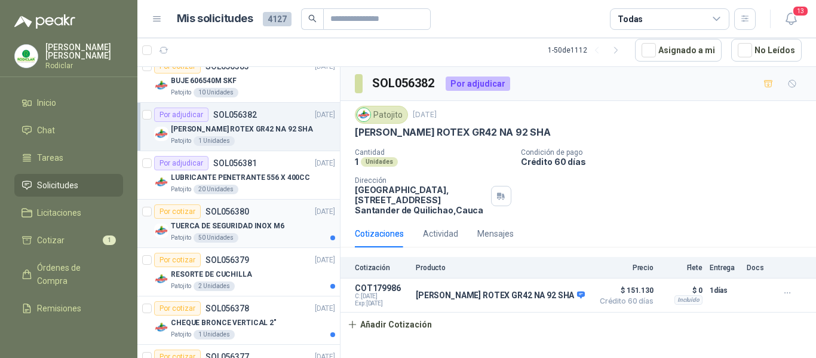
click at [275, 230] on p "TUERCA DE SEGURIDAD INOX M6" at bounding box center [227, 225] width 113 height 11
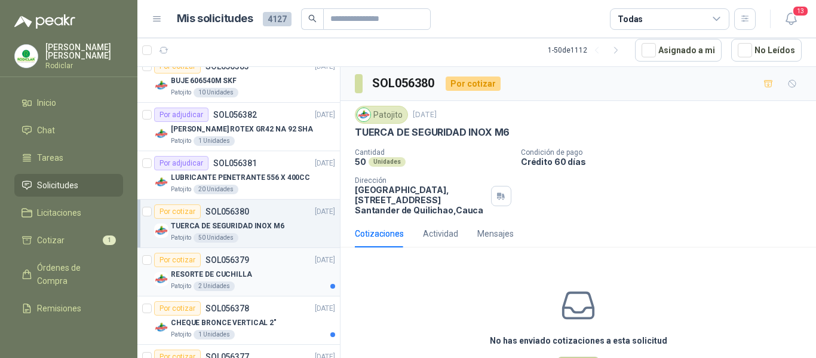
click at [265, 281] on div "RESORTE DE CUCHILLA" at bounding box center [253, 274] width 164 height 14
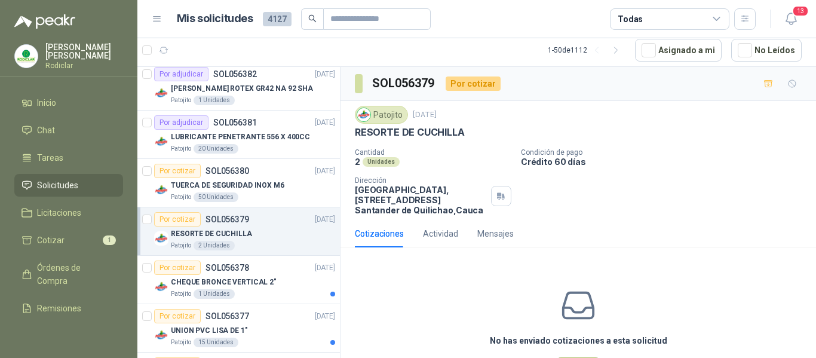
scroll to position [955, 0]
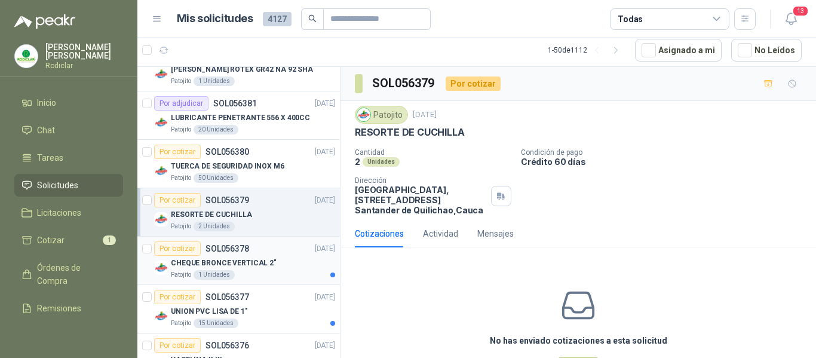
click at [272, 273] on div "Patojito 1 Unidades" at bounding box center [253, 275] width 164 height 10
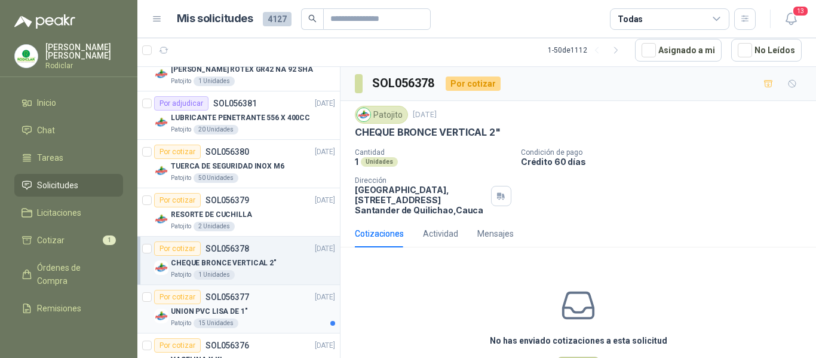
click at [277, 314] on div "UNION PVC LISA DE 1"" at bounding box center [253, 311] width 164 height 14
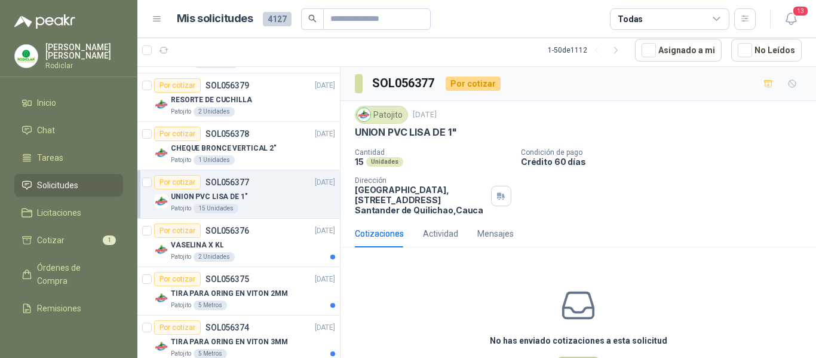
scroll to position [1075, 0]
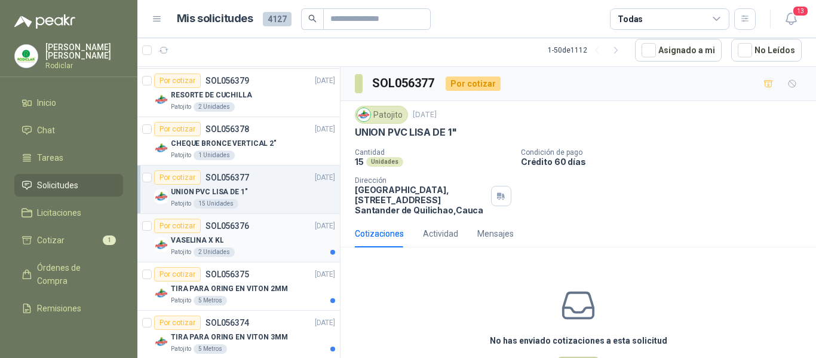
click at [275, 245] on div "VASELINA X KL" at bounding box center [253, 240] width 164 height 14
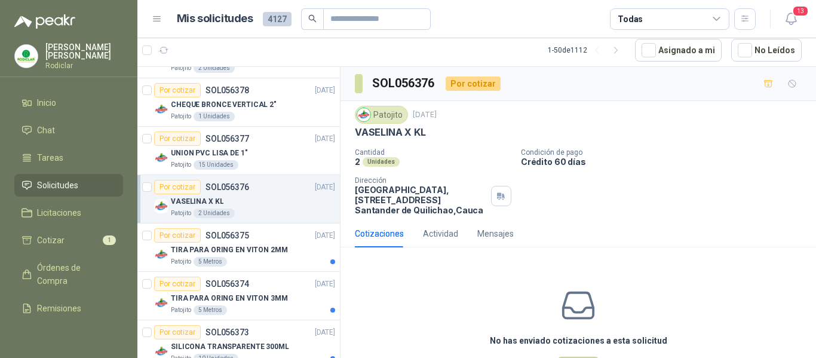
scroll to position [1135, 0]
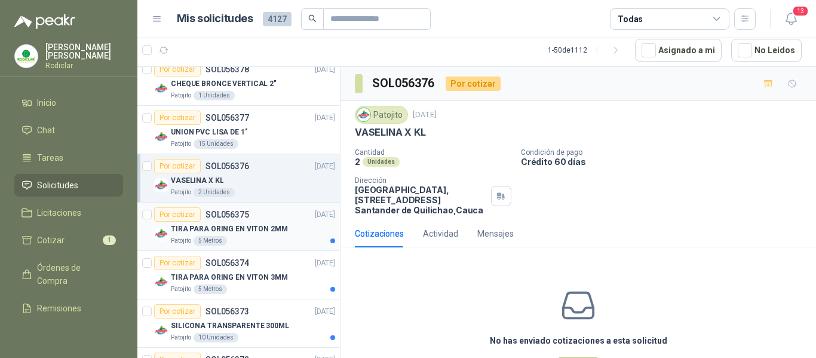
click at [279, 238] on div "Patojito 5 Metros" at bounding box center [253, 241] width 164 height 10
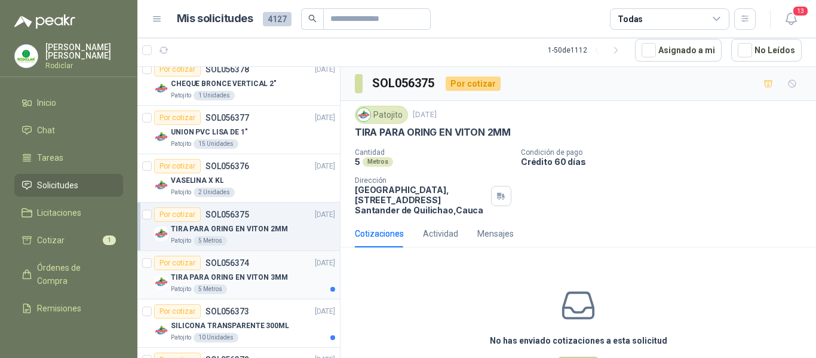
click at [262, 282] on p "TIRA PARA ORING EN VITON 3MM" at bounding box center [229, 277] width 117 height 11
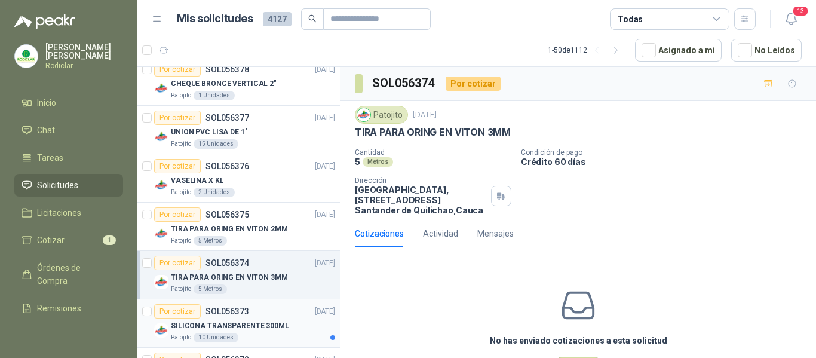
click at [253, 312] on div "Por cotizar SOL056373 17/09/25" at bounding box center [244, 311] width 181 height 14
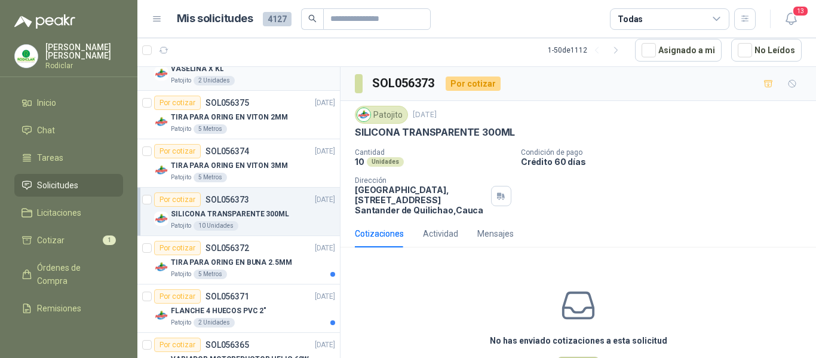
scroll to position [1254, 0]
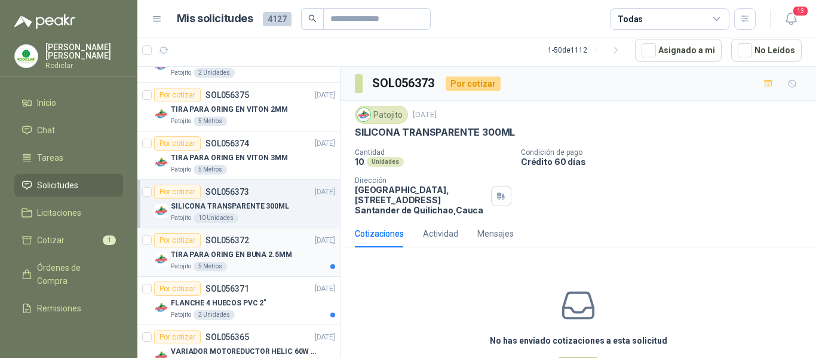
click at [296, 265] on div "Patojito 5 Metros" at bounding box center [253, 267] width 164 height 10
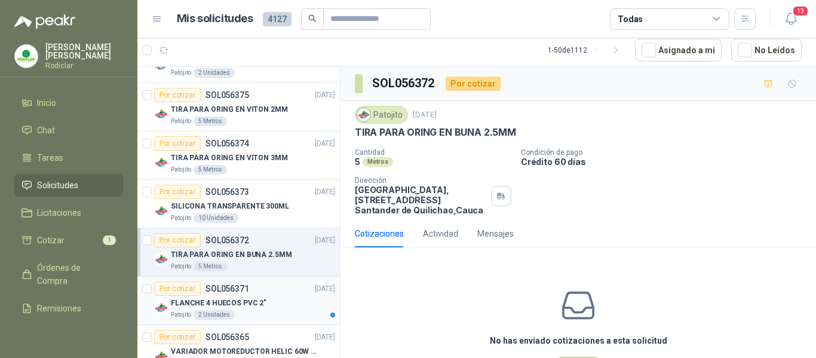
click at [265, 313] on div "Patojito 2 Unidades" at bounding box center [253, 315] width 164 height 10
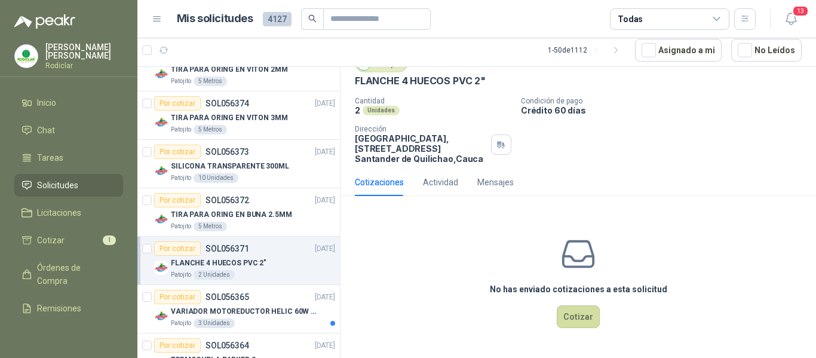
scroll to position [1314, 0]
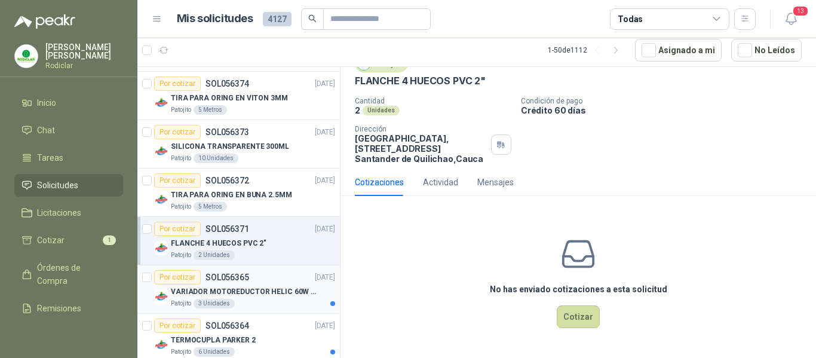
click at [259, 291] on p "VARIADOR MOTOREDUCTOR HELIC 60W 110V" at bounding box center [245, 291] width 149 height 11
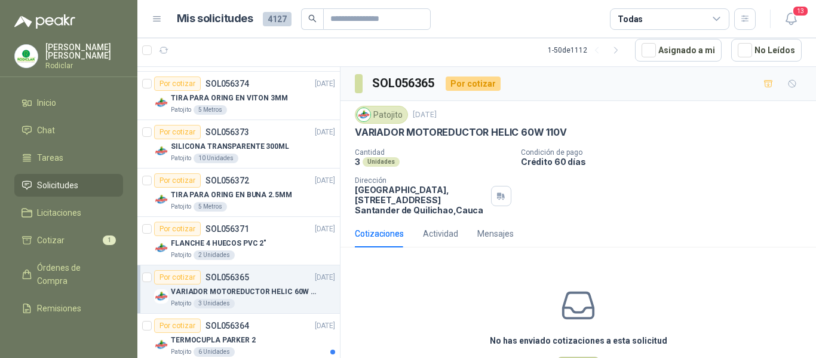
click at [357, 134] on p "VARIADOR MOTOREDUCTOR HELIC 60W 110V" at bounding box center [461, 132] width 212 height 13
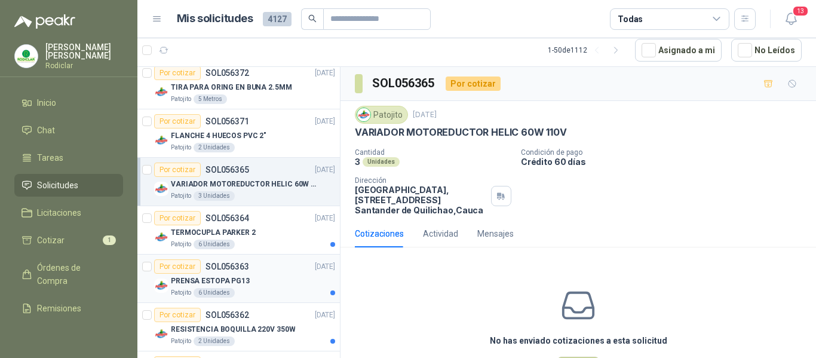
scroll to position [1433, 0]
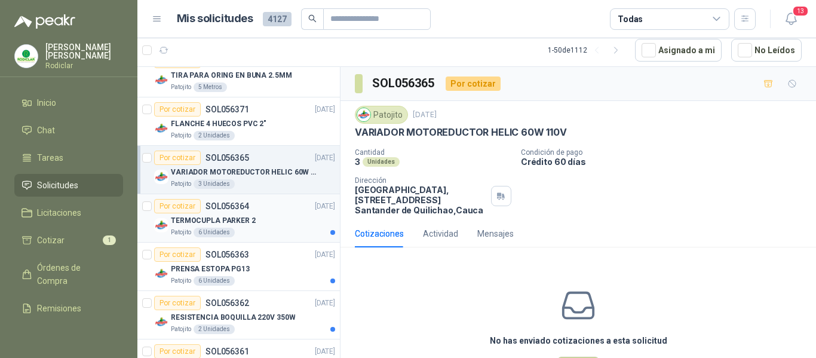
click at [280, 226] on div "TERMOCUPLA PARKER 2" at bounding box center [253, 220] width 164 height 14
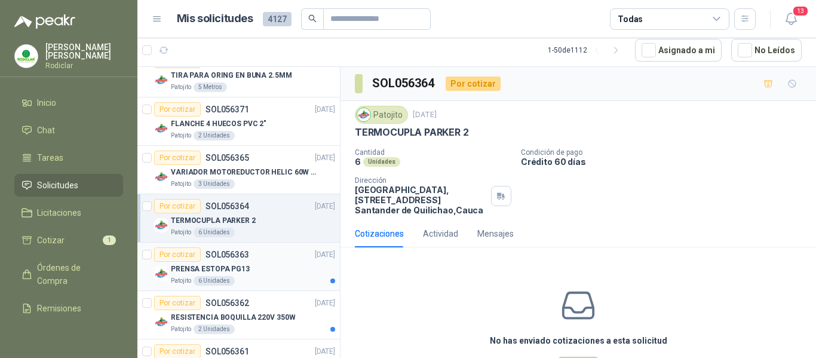
click at [278, 270] on div "PRENSA ESTOPA PG13" at bounding box center [253, 269] width 164 height 14
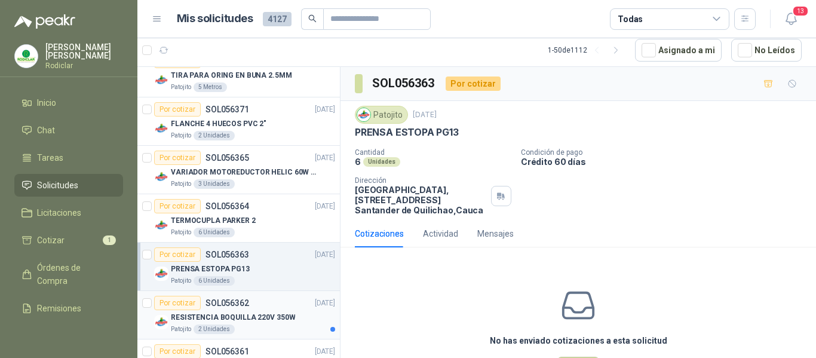
click at [267, 321] on p "RESISTENCIA BOQUILLA 220V 350W" at bounding box center [233, 317] width 124 height 11
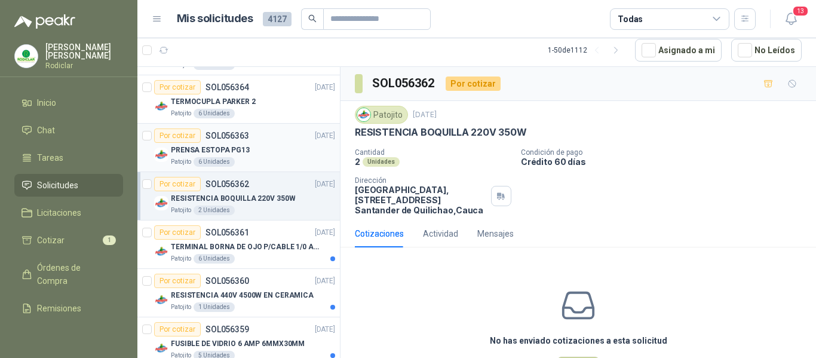
scroll to position [1553, 0]
click at [282, 257] on div "Patojito 6 Unidades" at bounding box center [253, 258] width 164 height 10
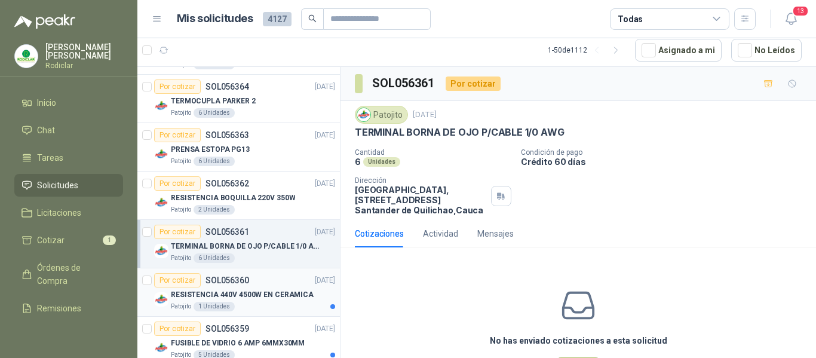
click at [269, 289] on p "RESISTENCIA 440V 4500W EN CERAMICA" at bounding box center [242, 294] width 143 height 11
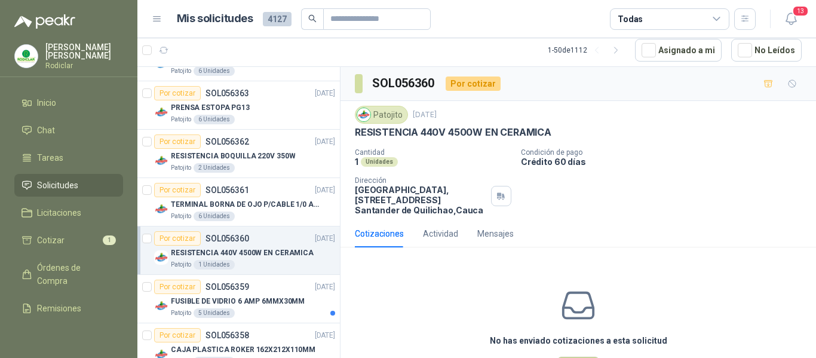
scroll to position [1612, 0]
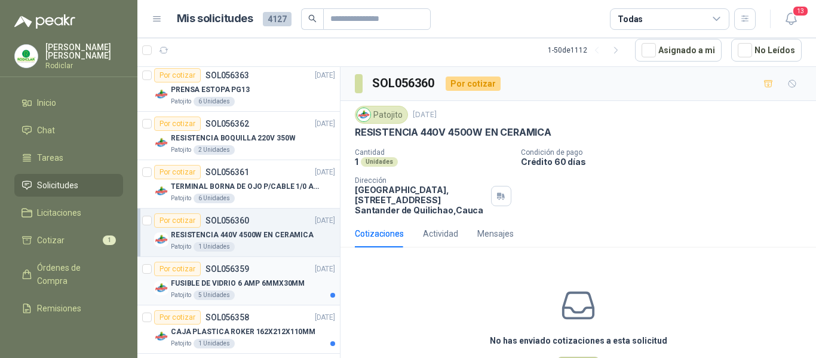
click at [276, 293] on div "Patojito 5 Unidades" at bounding box center [253, 295] width 164 height 10
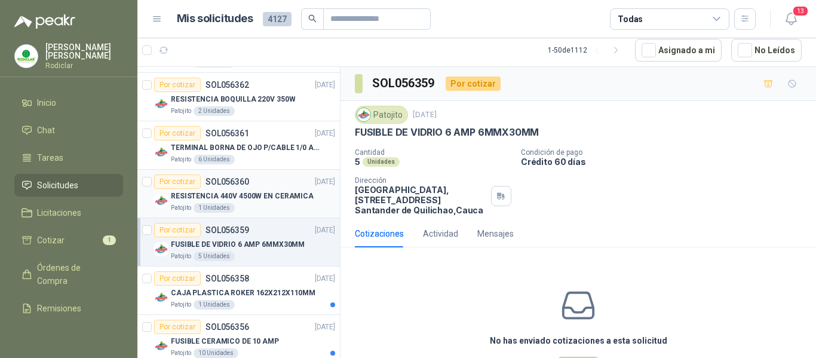
scroll to position [1672, 0]
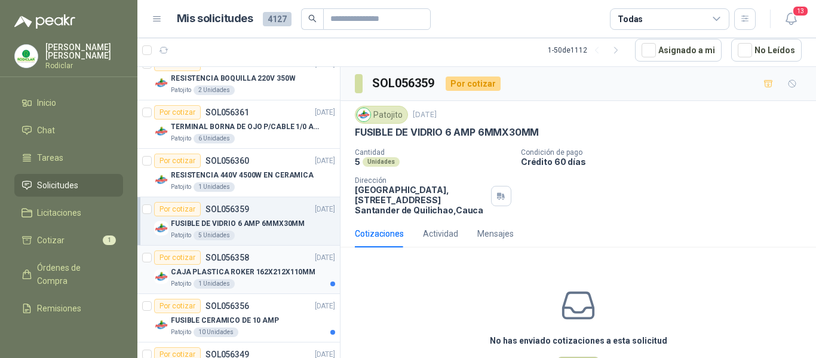
click at [283, 284] on div "Patojito 1 Unidades" at bounding box center [253, 284] width 164 height 10
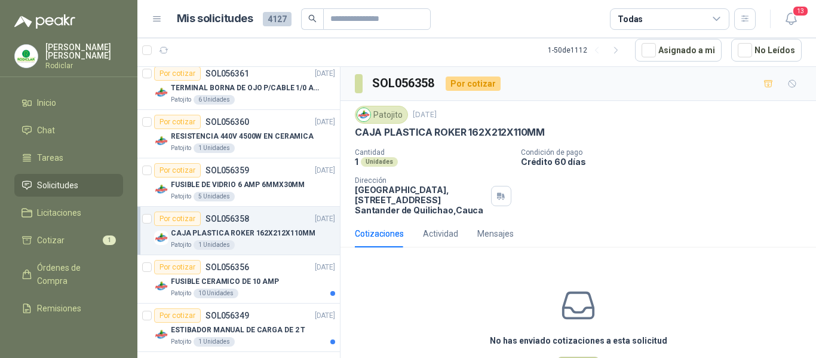
scroll to position [1732, 0]
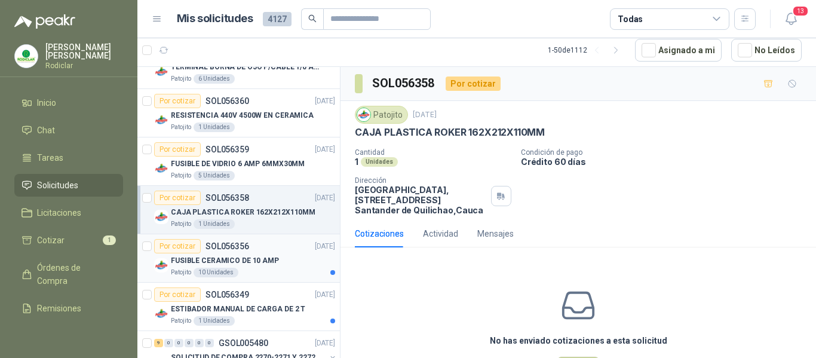
click at [283, 279] on article "Por cotizar SOL056356 17/09/25 FUSIBLE CERAMICO DE 10 AMP Patojito 10 Unidades" at bounding box center [238, 258] width 202 height 48
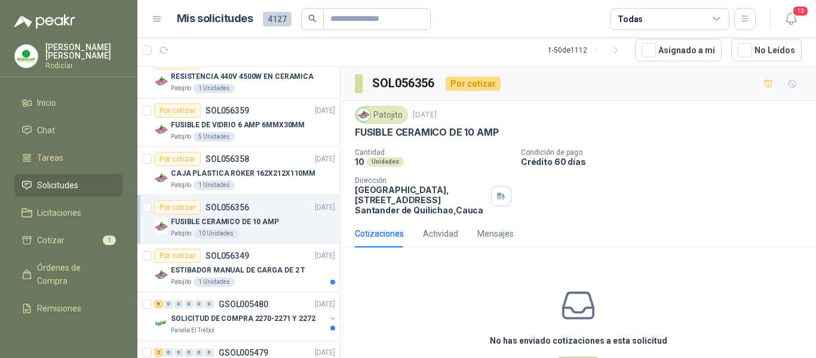
scroll to position [1791, 0]
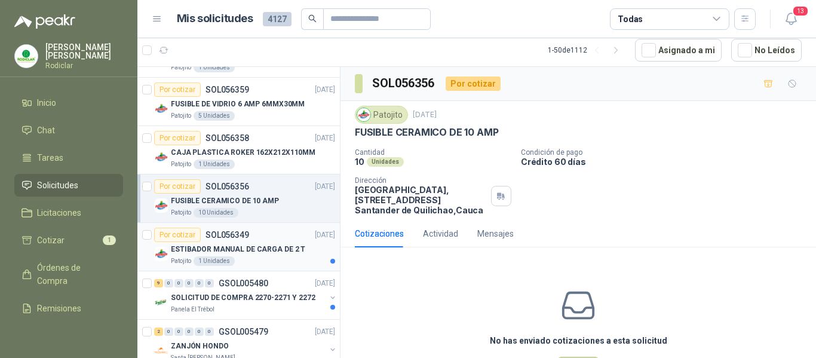
click at [287, 262] on div "Patojito 1 Unidades" at bounding box center [253, 261] width 164 height 10
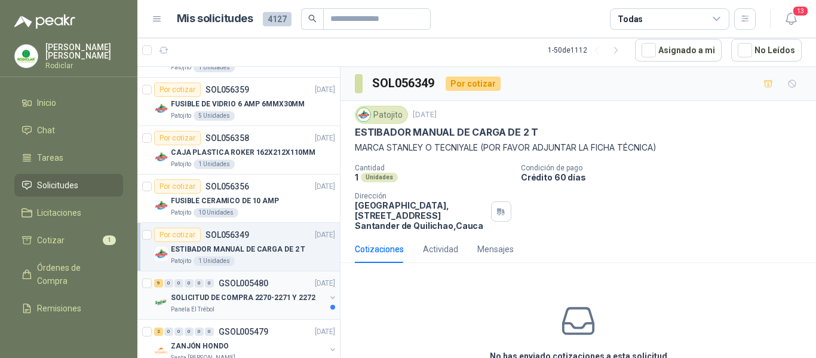
click at [266, 301] on p "SOLICITUD DE COMPRA 2270-2271 Y 2272" at bounding box center [243, 297] width 145 height 11
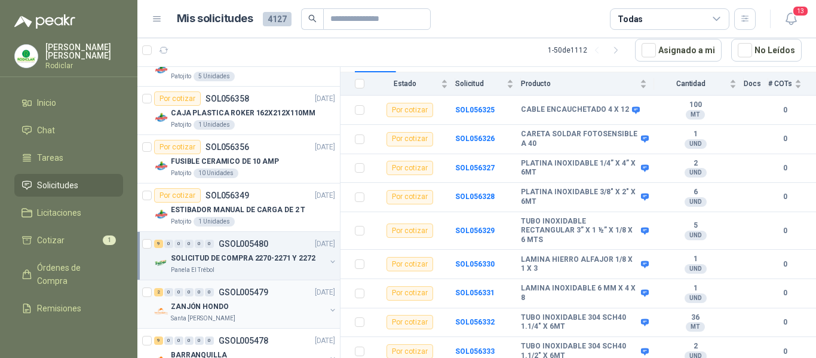
scroll to position [1851, 0]
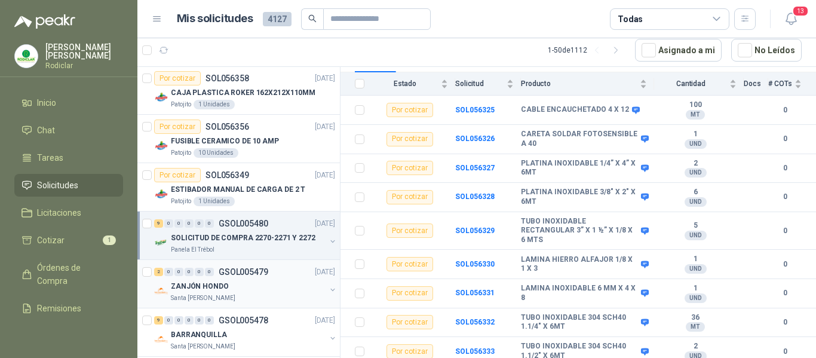
click at [272, 291] on div "ZANJÓN HONDO" at bounding box center [248, 286] width 155 height 14
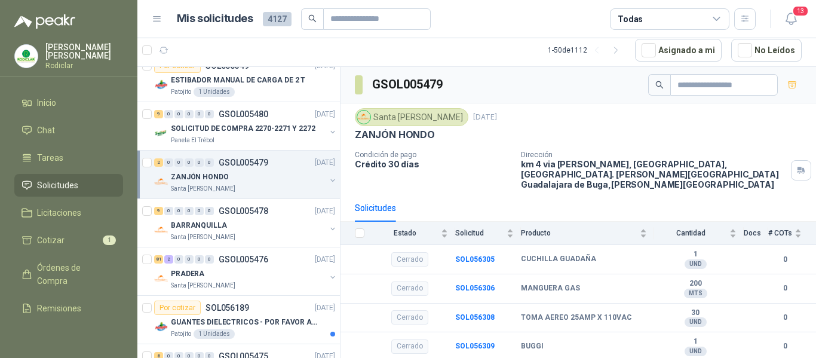
scroll to position [1971, 0]
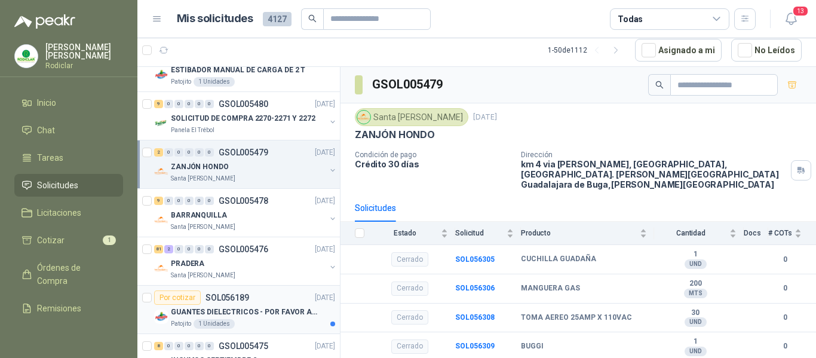
click at [281, 325] on div "Patojito 1 Unidades" at bounding box center [253, 324] width 164 height 10
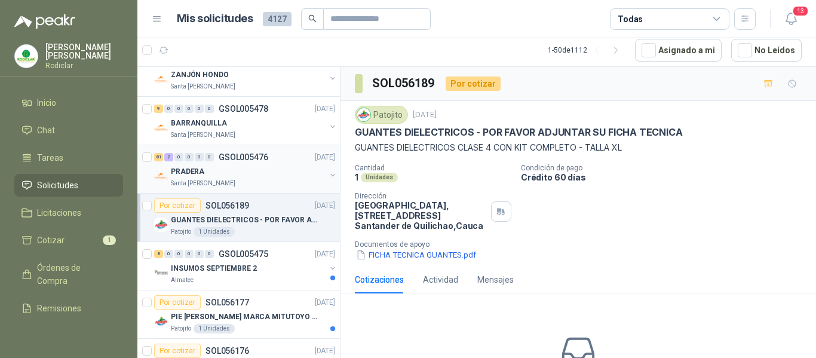
scroll to position [2090, 0]
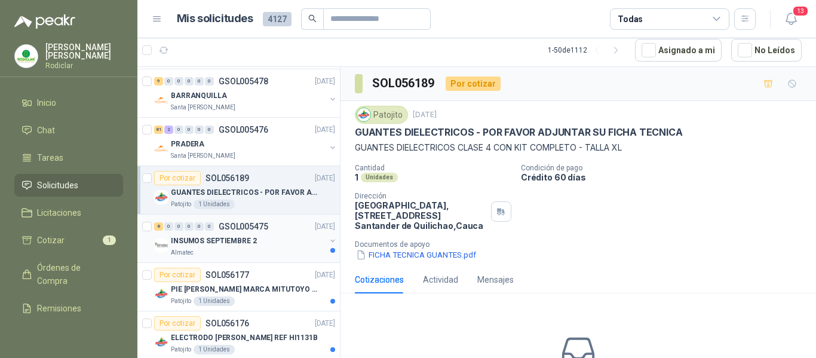
click at [258, 252] on div "Almatec" at bounding box center [248, 253] width 155 height 10
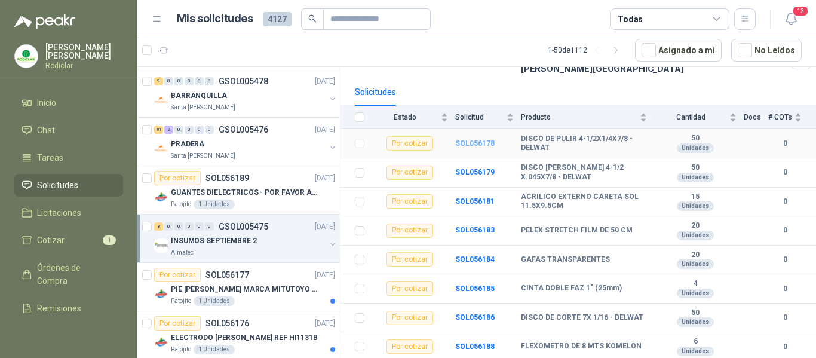
scroll to position [109, 0]
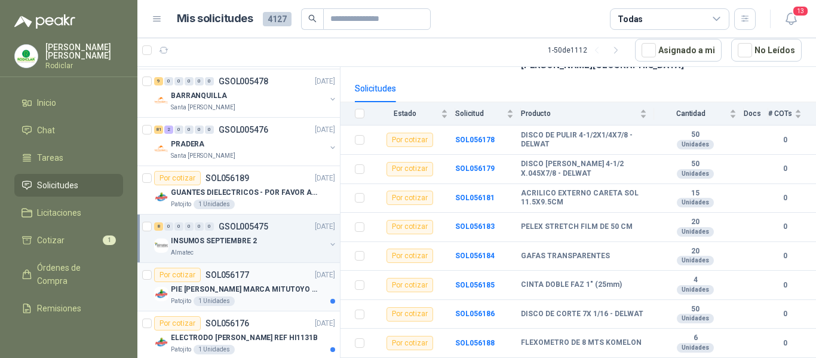
click at [259, 305] on div "Patojito 1 Unidades" at bounding box center [253, 301] width 164 height 10
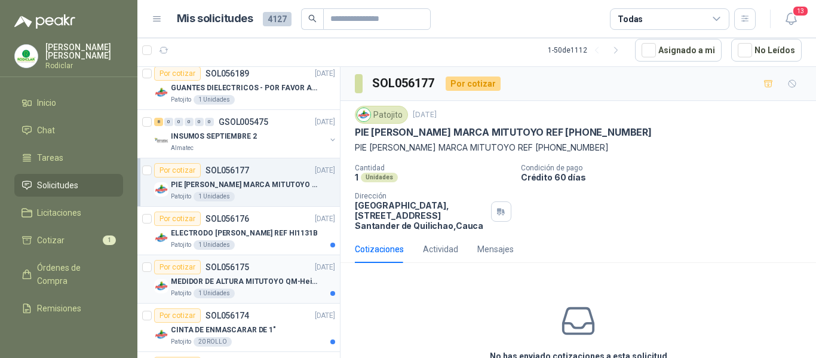
scroll to position [2209, 0]
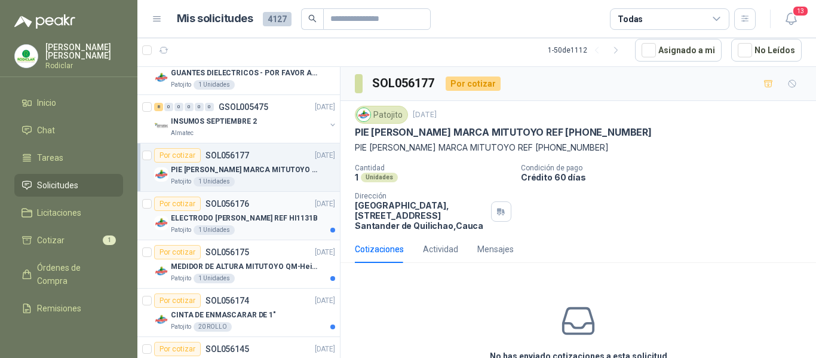
click at [278, 228] on div "Patojito 1 Unidades" at bounding box center [253, 230] width 164 height 10
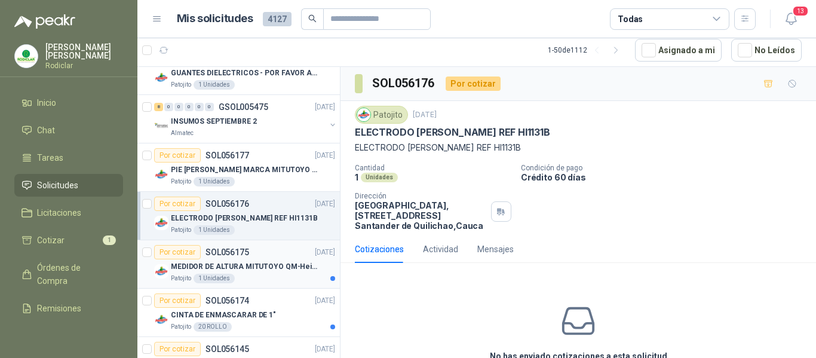
click at [288, 276] on div "Patojito 1 Unidades" at bounding box center [253, 278] width 164 height 10
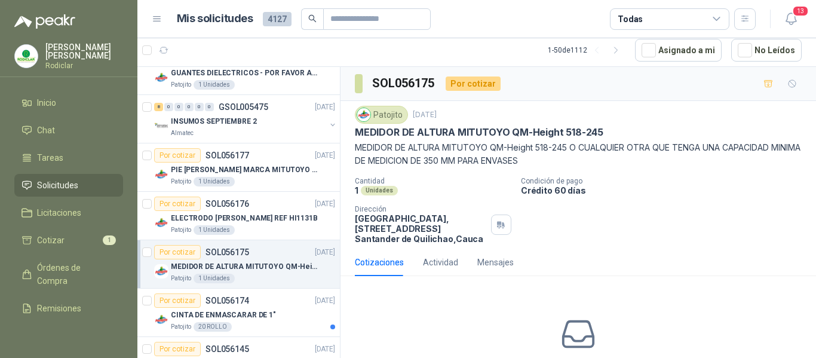
scroll to position [2254, 0]
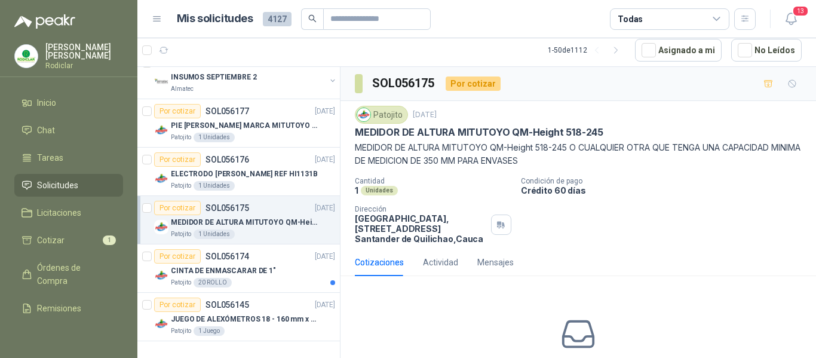
click at [288, 276] on div "CINTA DE ENMASCARAR DE 1"" at bounding box center [253, 270] width 164 height 14
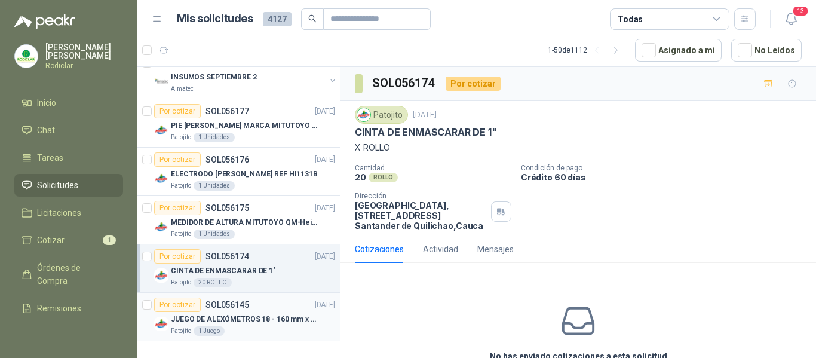
click at [266, 301] on div "Por cotizar SOL056145 16/09/25" at bounding box center [244, 304] width 181 height 14
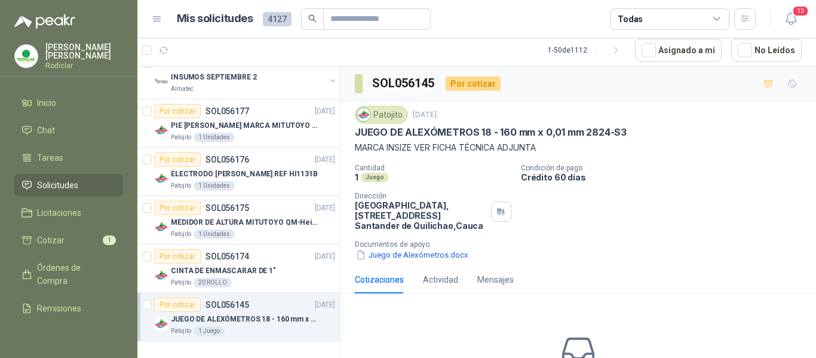
click at [53, 182] on span "Solicitudes" at bounding box center [57, 185] width 41 height 13
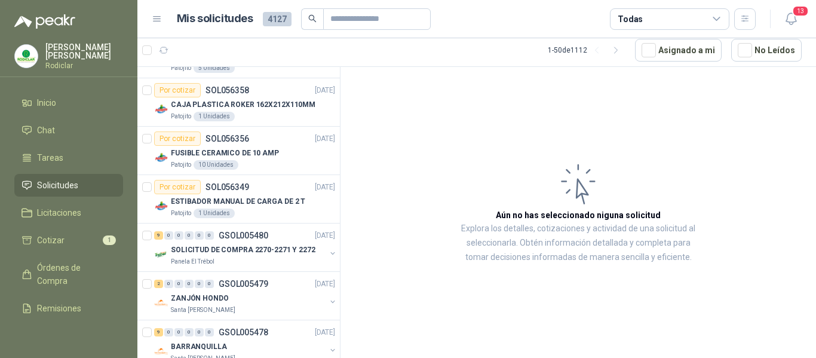
scroll to position [1836, 0]
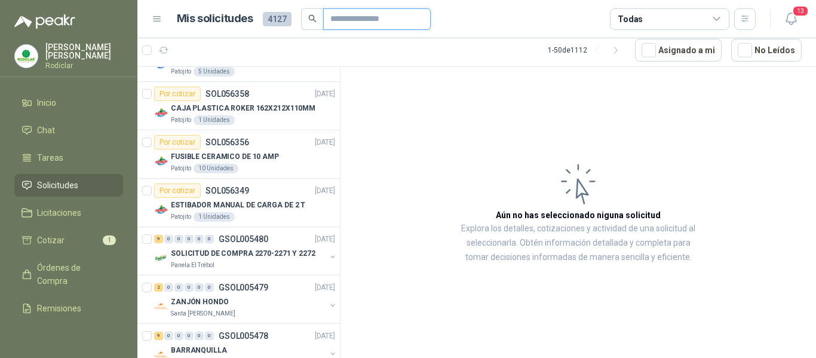
click at [349, 23] on input "text" at bounding box center [372, 19] width 84 height 20
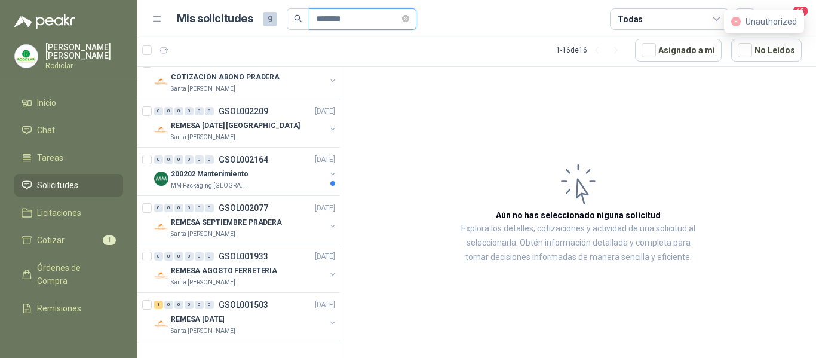
scroll to position [619, 0]
type input "********"
click at [256, 181] on div "MM Packaging Colombia" at bounding box center [248, 186] width 155 height 10
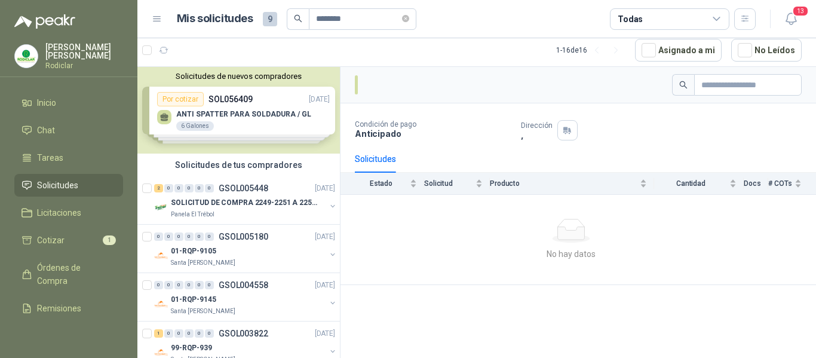
click at [42, 184] on span "Solicitudes" at bounding box center [57, 185] width 41 height 13
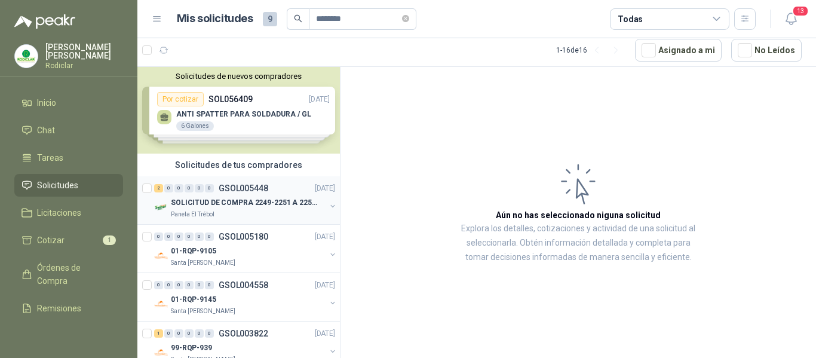
click at [270, 207] on p "SOLICITUD DE COMPRA 2249-2251 A 2256-2258 Y 2262" at bounding box center [245, 202] width 149 height 11
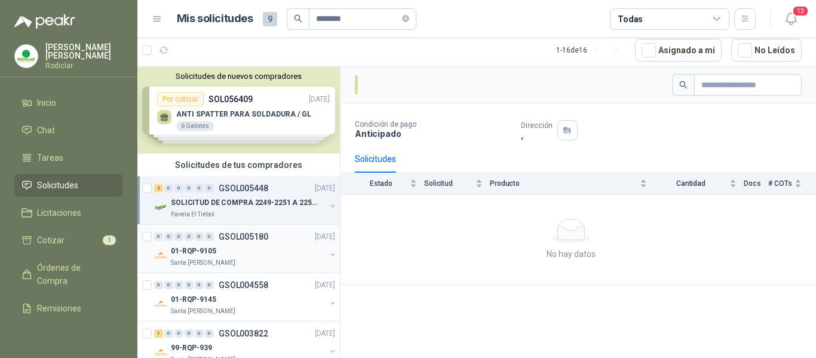
click at [281, 250] on div "01-RQP-9105" at bounding box center [248, 251] width 155 height 14
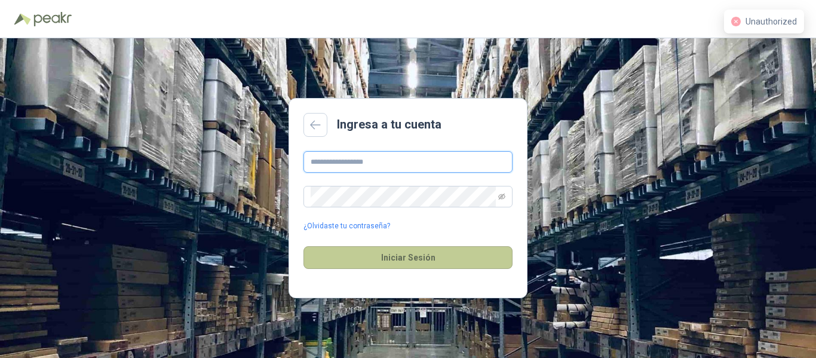
type input "**********"
click at [407, 261] on button "Iniciar Sesión" at bounding box center [407, 257] width 209 height 23
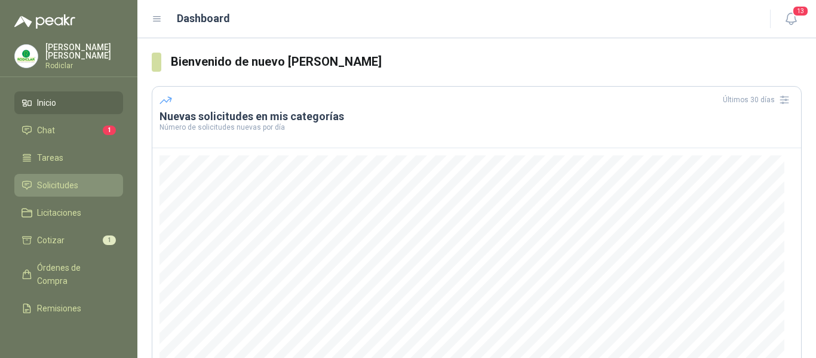
click at [57, 187] on span "Solicitudes" at bounding box center [57, 185] width 41 height 13
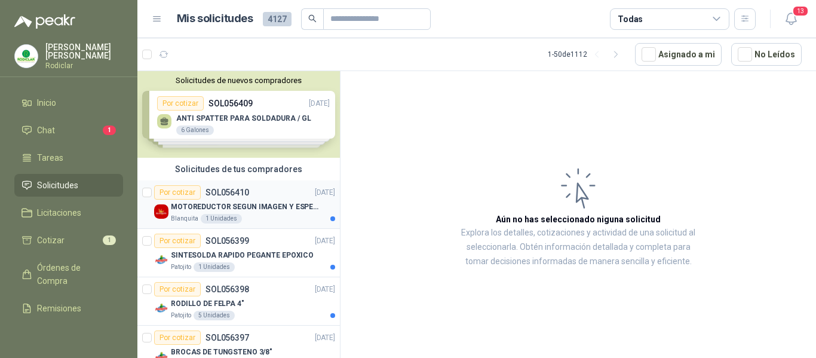
click at [272, 213] on div "MOTOREDUCTOR SEGUN IMAGEN Y ESPECIFICACIONES ADJUNTAS" at bounding box center [253, 206] width 164 height 14
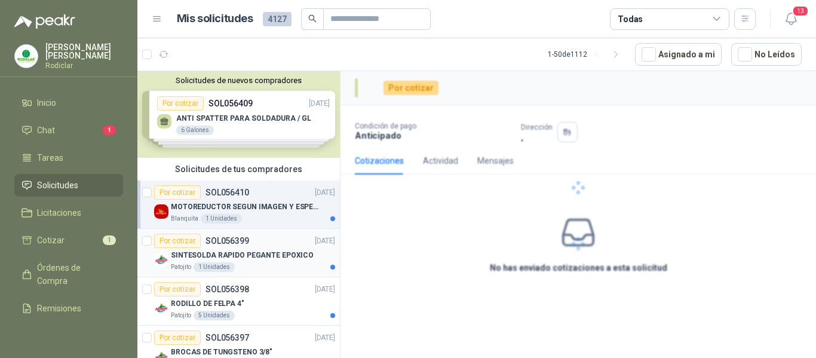
click at [258, 259] on p "SINTESOLDA RAPIDO PEGANTE EPOXICO" at bounding box center [242, 255] width 143 height 11
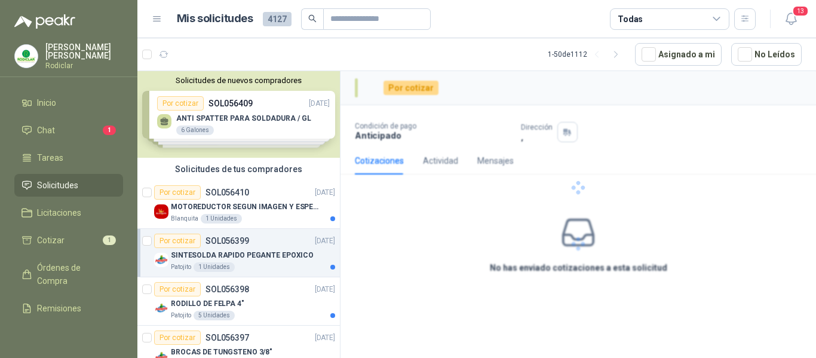
click at [258, 259] on p "SINTESOLDA RAPIDO PEGANTE EPOXICO" at bounding box center [242, 255] width 143 height 11
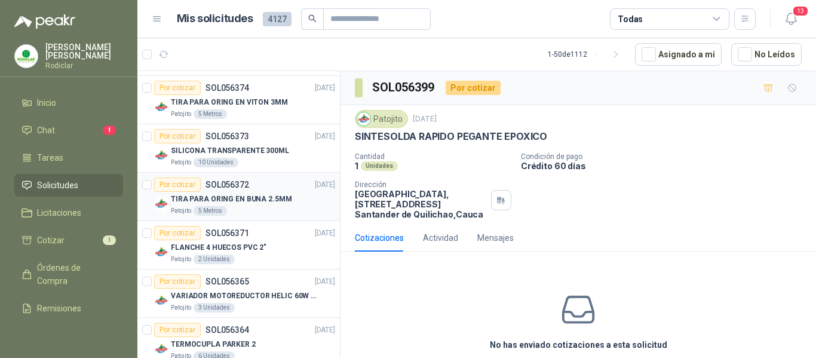
scroll to position [1373, 0]
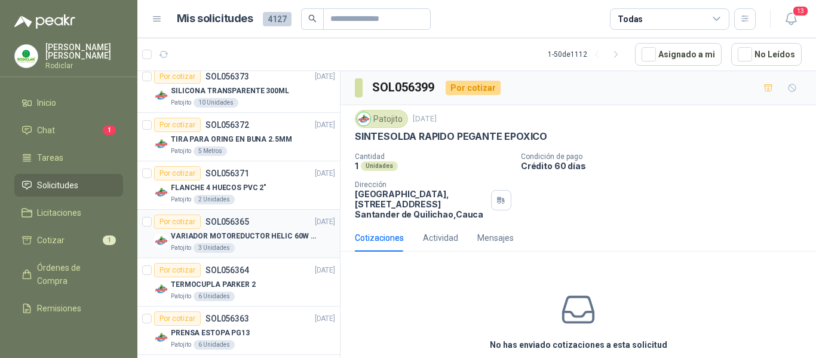
click at [272, 233] on p "VARIADOR MOTOREDUCTOR HELIC 60W 110V" at bounding box center [245, 235] width 149 height 11
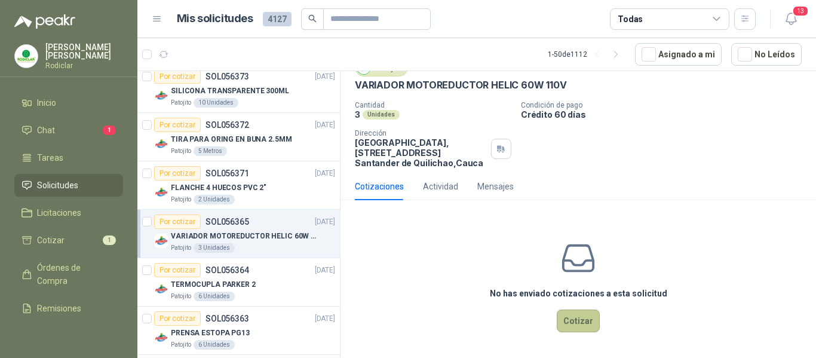
click at [567, 316] on button "Cotizar" at bounding box center [578, 320] width 43 height 23
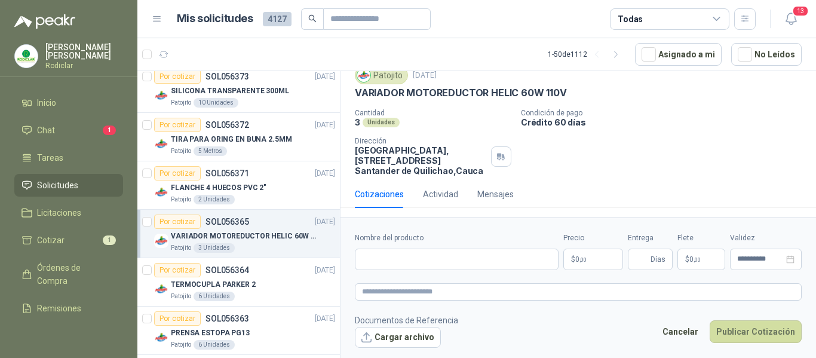
scroll to position [44, 0]
drag, startPoint x: 356, startPoint y: 93, endPoint x: 567, endPoint y: 93, distance: 210.2
click at [567, 93] on div "VARIADOR MOTOREDUCTOR HELIC 60W 110V" at bounding box center [578, 93] width 447 height 13
copy p "VARIADOR MOTOREDUCTOR HELIC 60W 110V"
click at [409, 265] on input "Nombre del producto" at bounding box center [457, 258] width 204 height 21
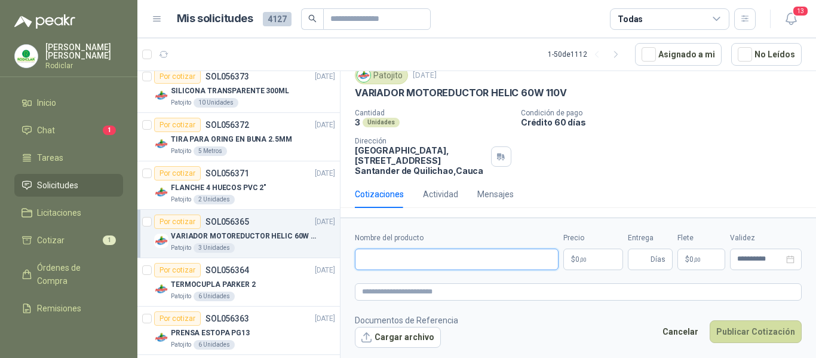
paste input "**********"
type input "**********"
click at [405, 292] on textarea at bounding box center [578, 291] width 447 height 17
paste textarea "**********"
type textarea "**********"
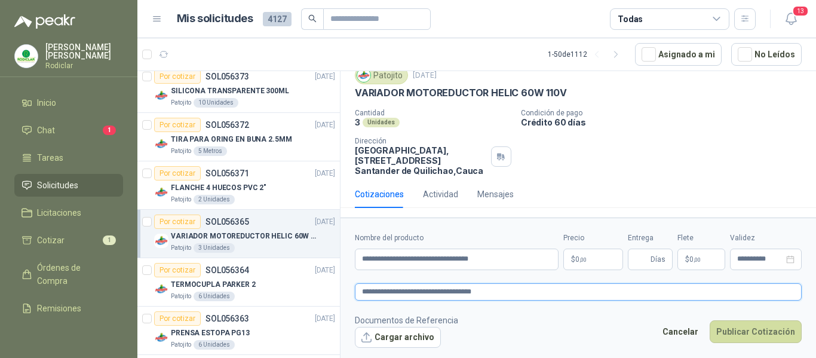
type textarea "**********"
click at [580, 256] on span ",00" at bounding box center [582, 259] width 7 height 7
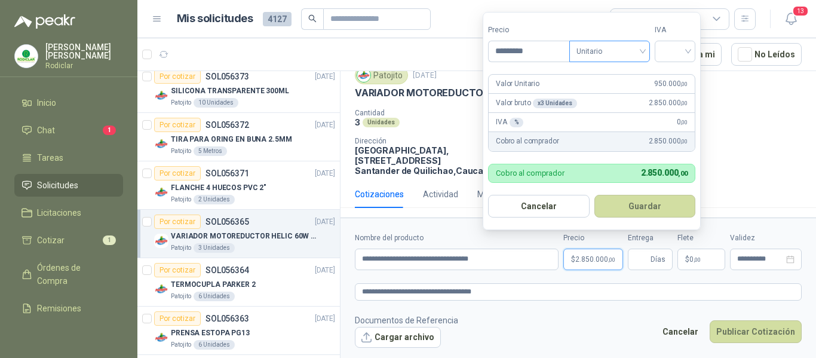
click at [634, 52] on span "Unitario" at bounding box center [609, 51] width 66 height 18
type input "*********"
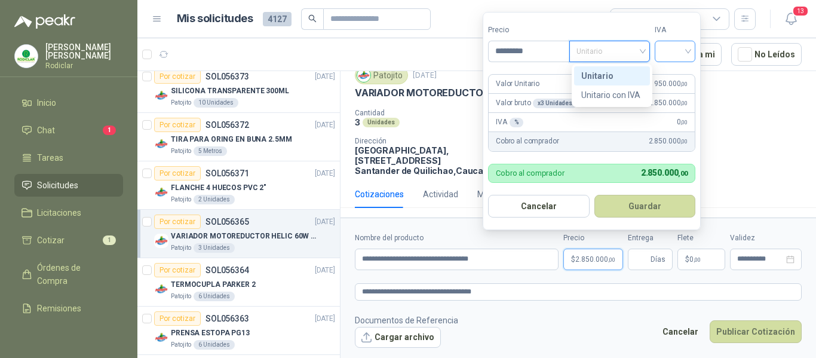
drag, startPoint x: 604, startPoint y: 75, endPoint x: 672, endPoint y: 54, distance: 71.4
click at [609, 75] on div "Unitario" at bounding box center [612, 75] width 62 height 13
click at [688, 48] on input "search" at bounding box center [675, 50] width 26 height 18
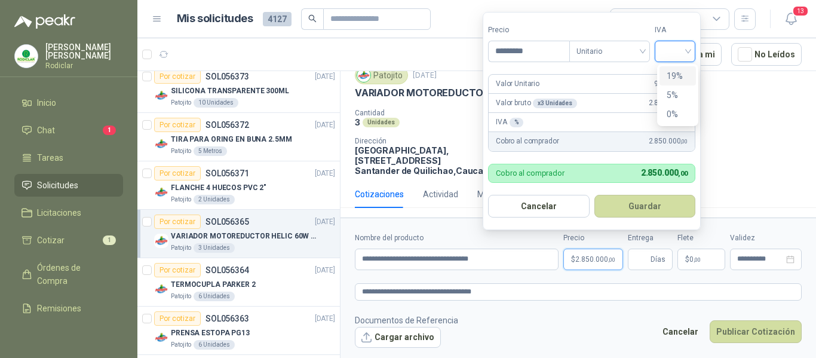
click at [678, 74] on div "19%" at bounding box center [677, 75] width 22 height 13
click at [638, 257] on input "Entrega" at bounding box center [641, 259] width 13 height 20
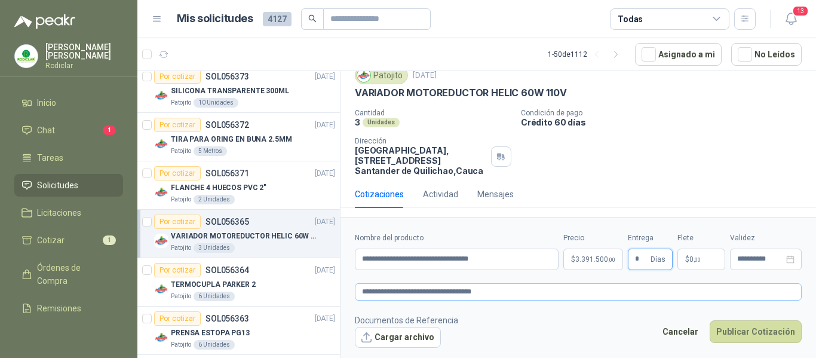
type input "*"
click at [557, 296] on textarea "**********" at bounding box center [578, 291] width 447 height 17
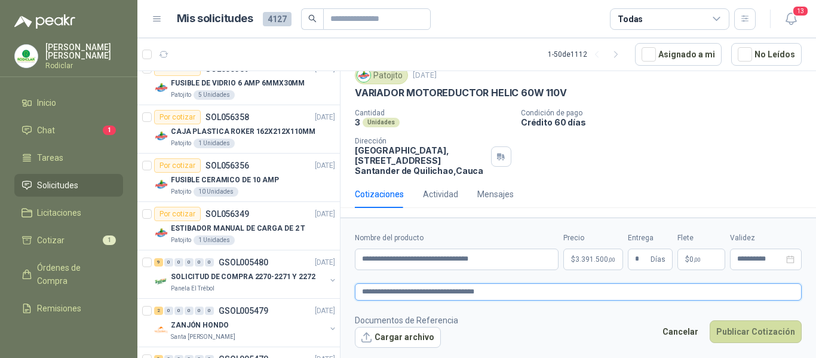
scroll to position [1851, 0]
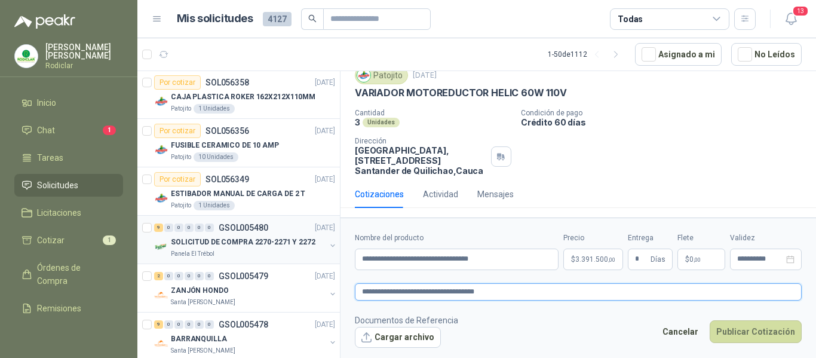
type textarea "**********"
click at [271, 256] on div "Panela El Trébol" at bounding box center [248, 254] width 155 height 10
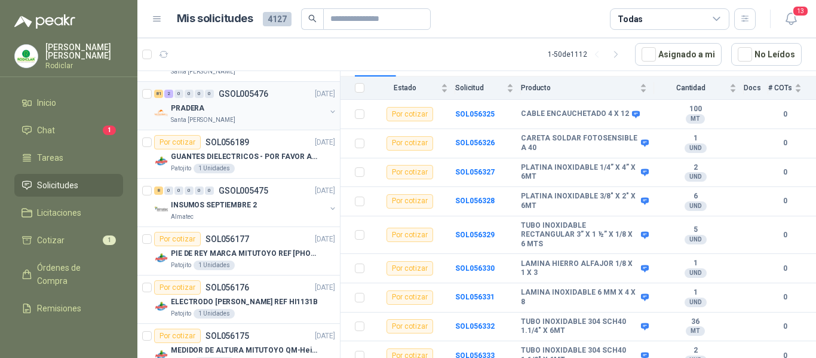
scroll to position [2150, 0]
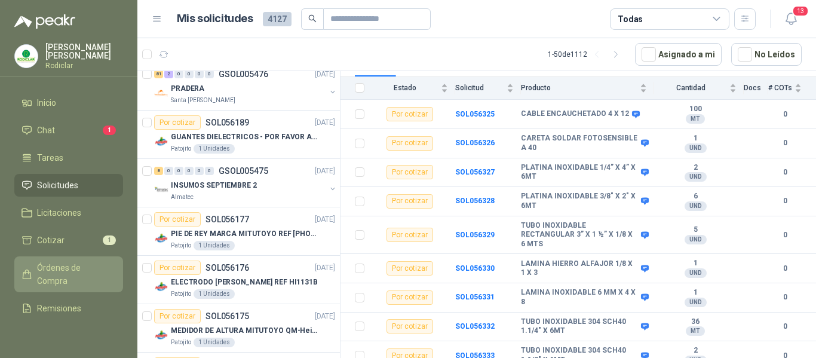
click at [48, 276] on span "Órdenes de Compra" at bounding box center [74, 274] width 75 height 26
